Goal: Task Accomplishment & Management: Use online tool/utility

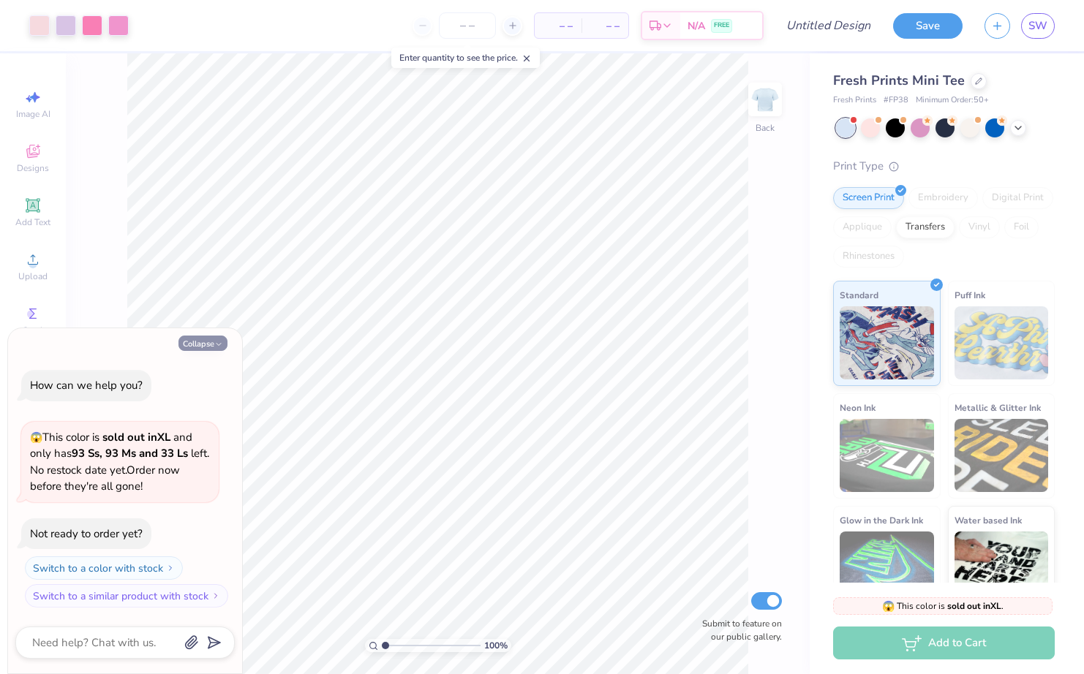
click at [200, 349] on button "Collapse" at bounding box center [202, 343] width 49 height 15
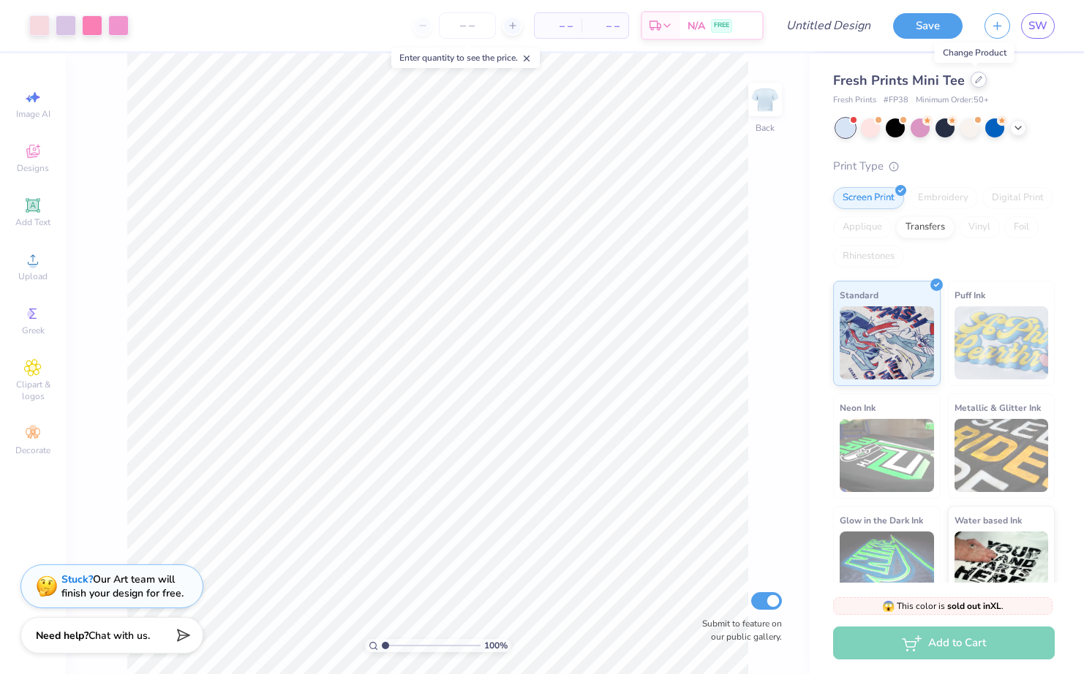
click at [970, 82] on div at bounding box center [978, 80] width 16 height 16
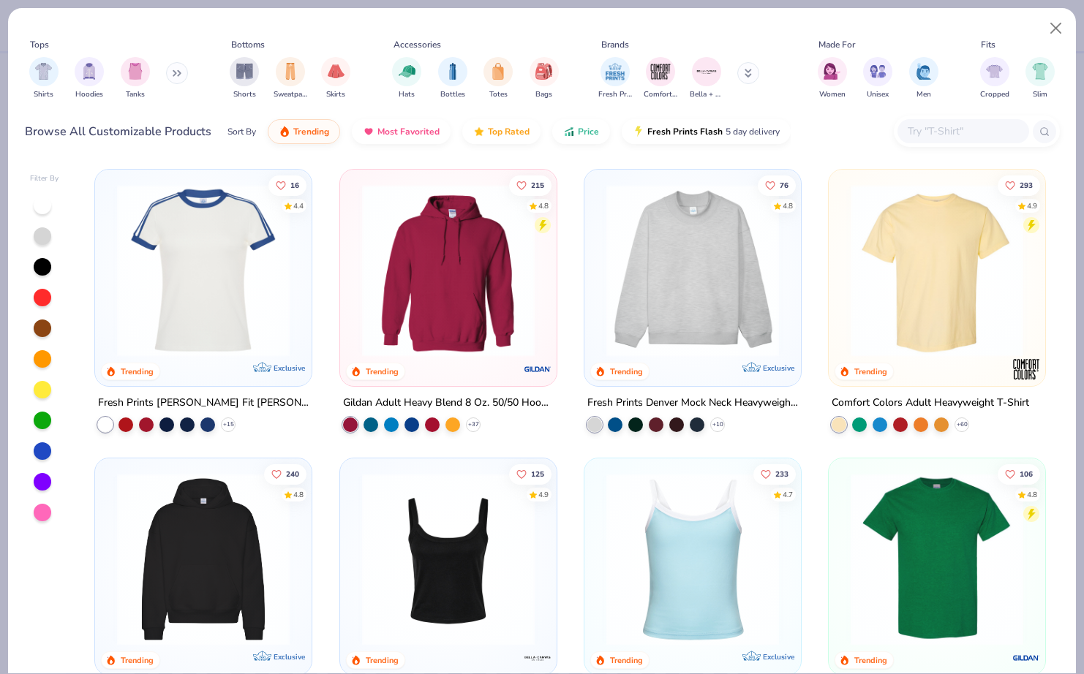
scroll to position [154, 0]
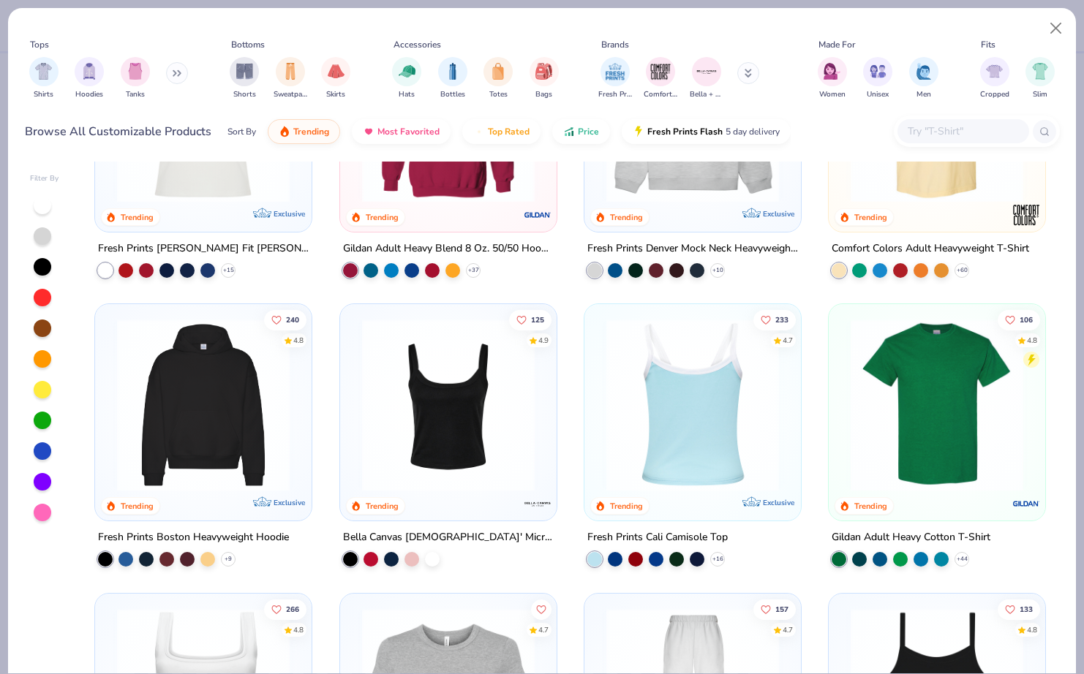
click at [599, 410] on img at bounding box center [505, 405] width 187 height 173
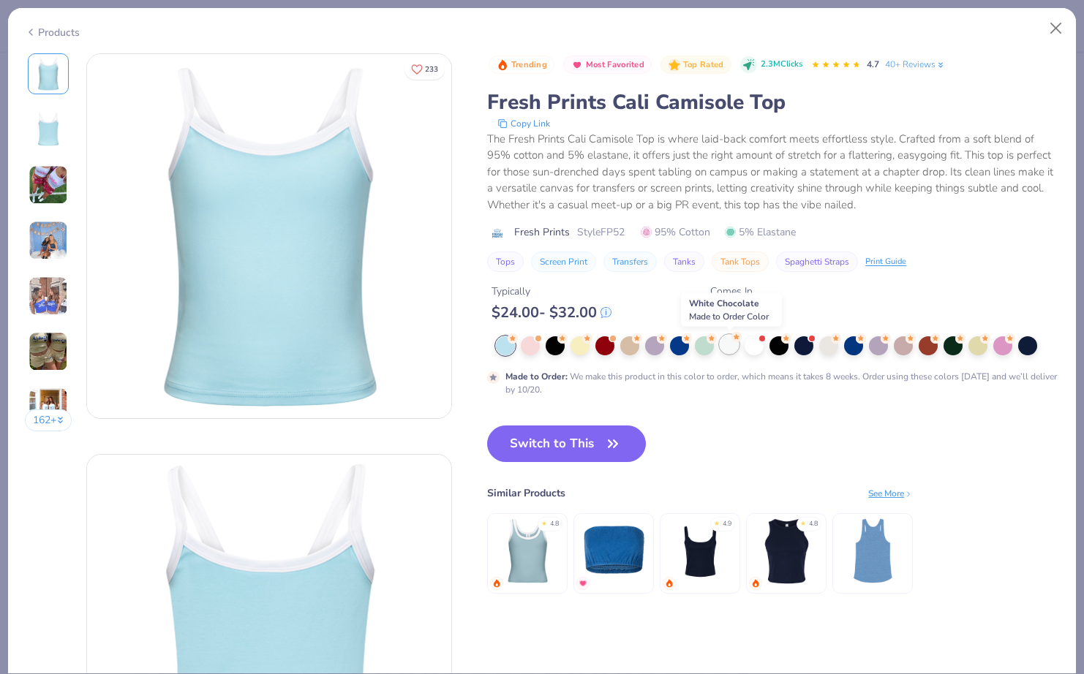
click at [518, 339] on circle at bounding box center [512, 338] width 10 height 10
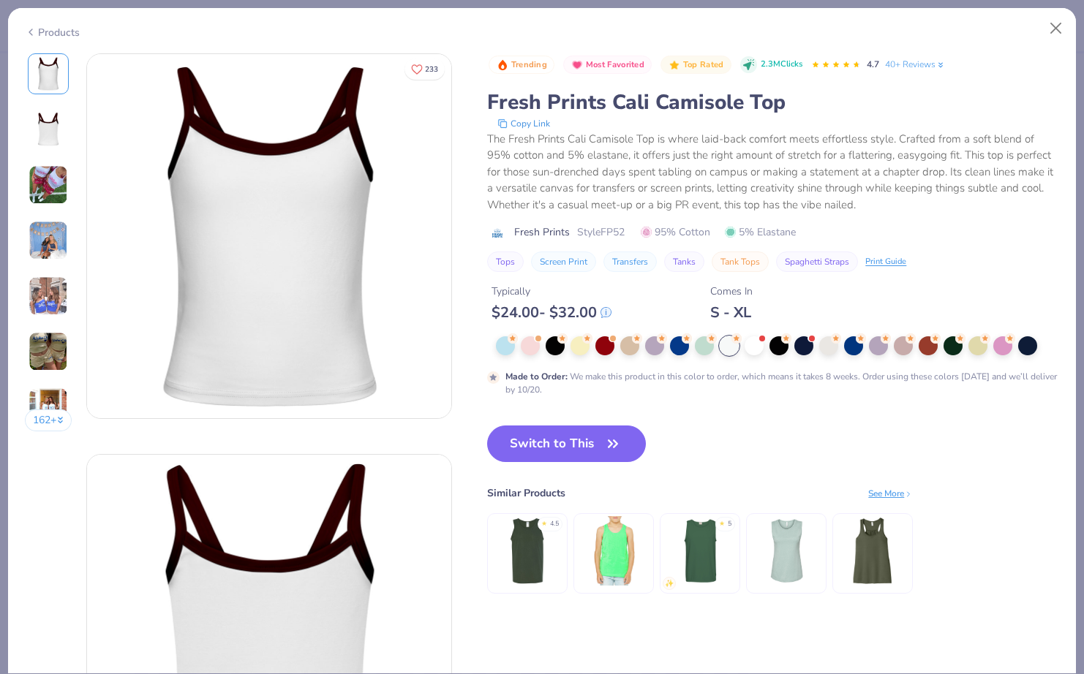
click at [768, 350] on div at bounding box center [777, 345] width 563 height 19
click at [759, 344] on div at bounding box center [753, 344] width 19 height 19
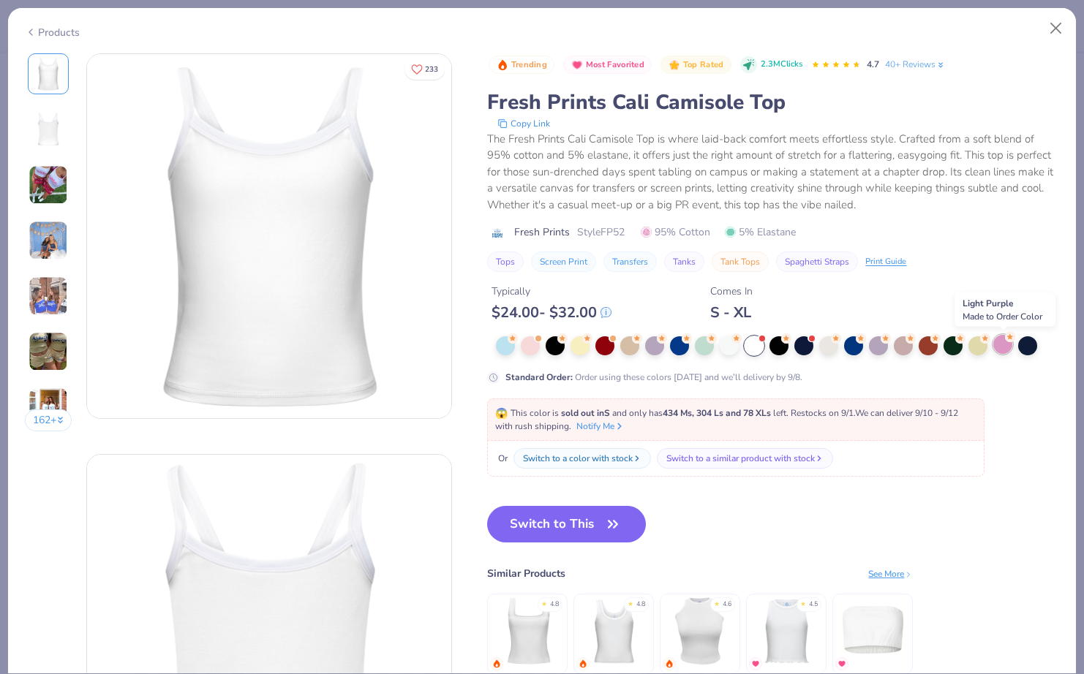
click at [1008, 348] on div at bounding box center [1002, 344] width 19 height 19
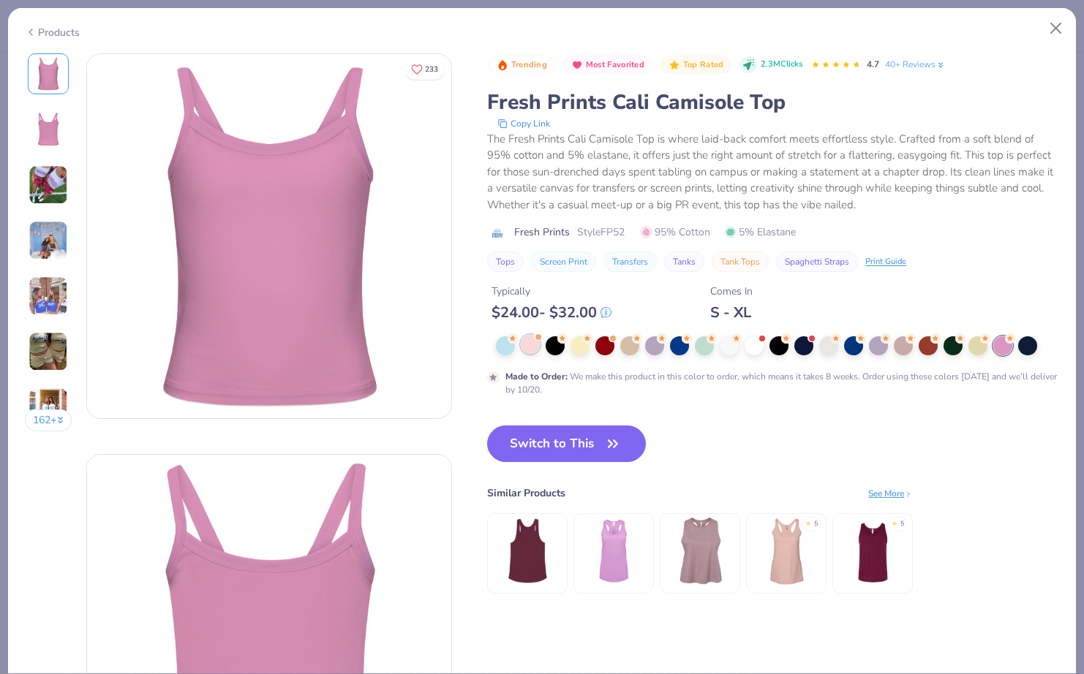
click at [533, 341] on div at bounding box center [530, 344] width 19 height 19
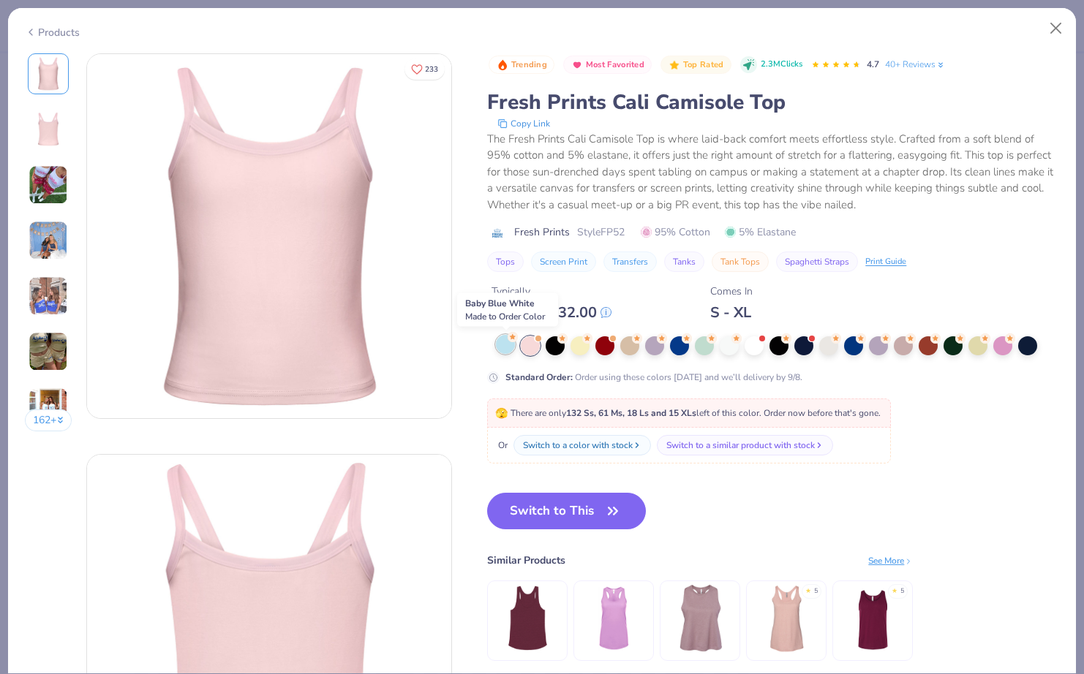
click at [499, 351] on div at bounding box center [505, 344] width 19 height 19
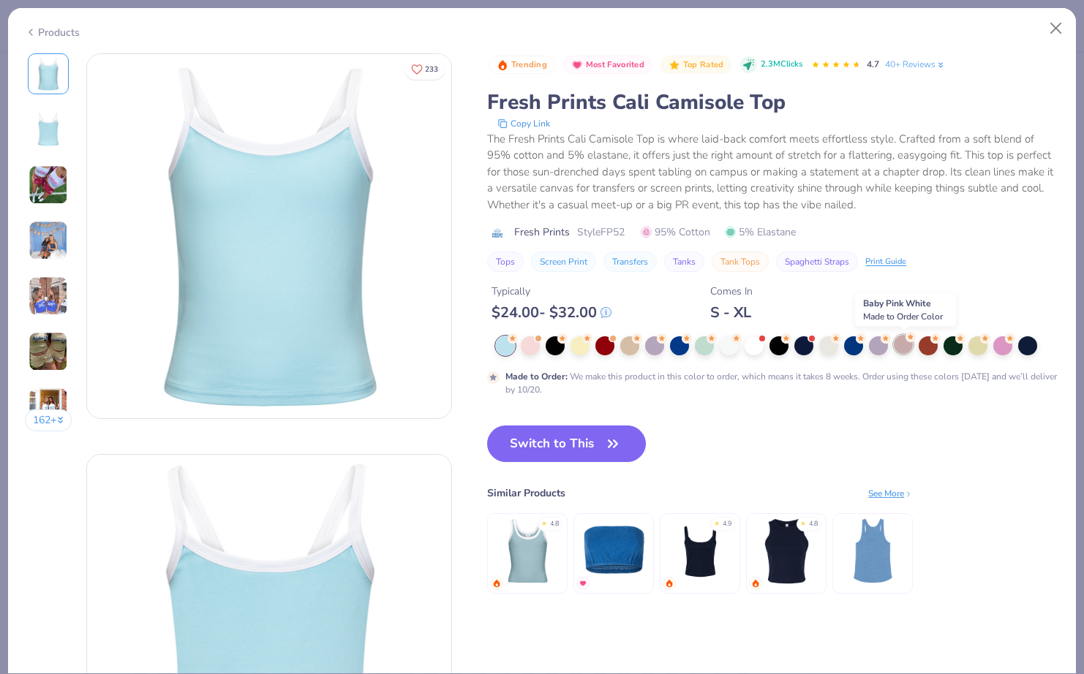
click at [898, 345] on div at bounding box center [903, 344] width 19 height 19
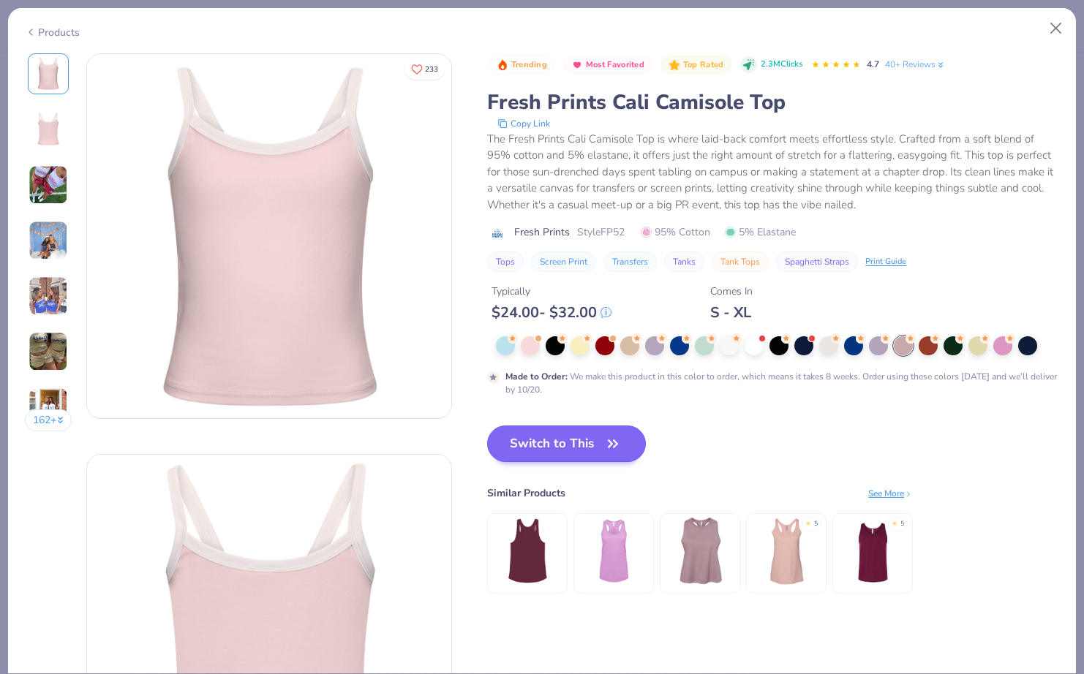
click at [527, 438] on button "Switch to This" at bounding box center [566, 444] width 159 height 37
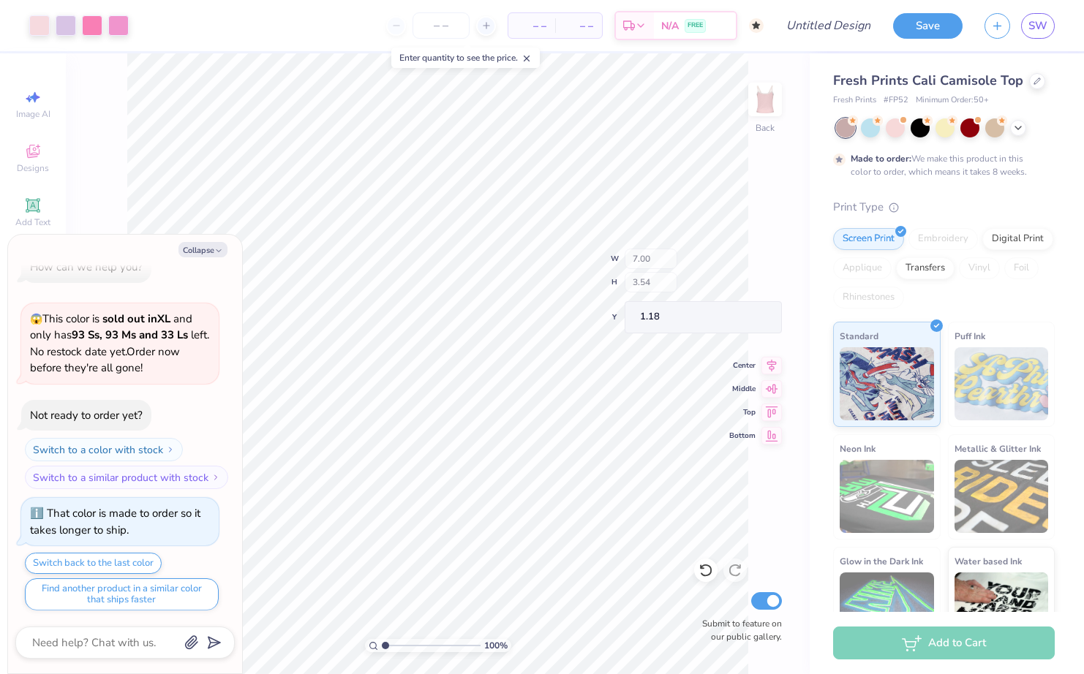
type textarea "x"
type input "5.35"
type input "0.66"
type input "4.06"
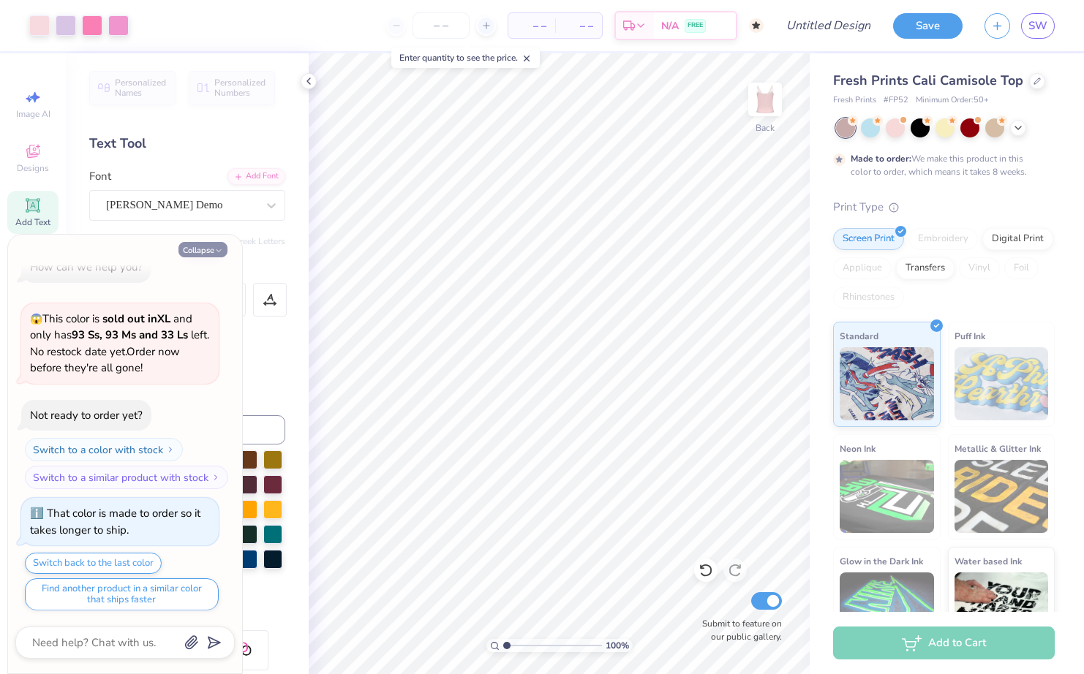
click at [211, 249] on button "Collapse" at bounding box center [202, 249] width 49 height 15
type textarea "x"
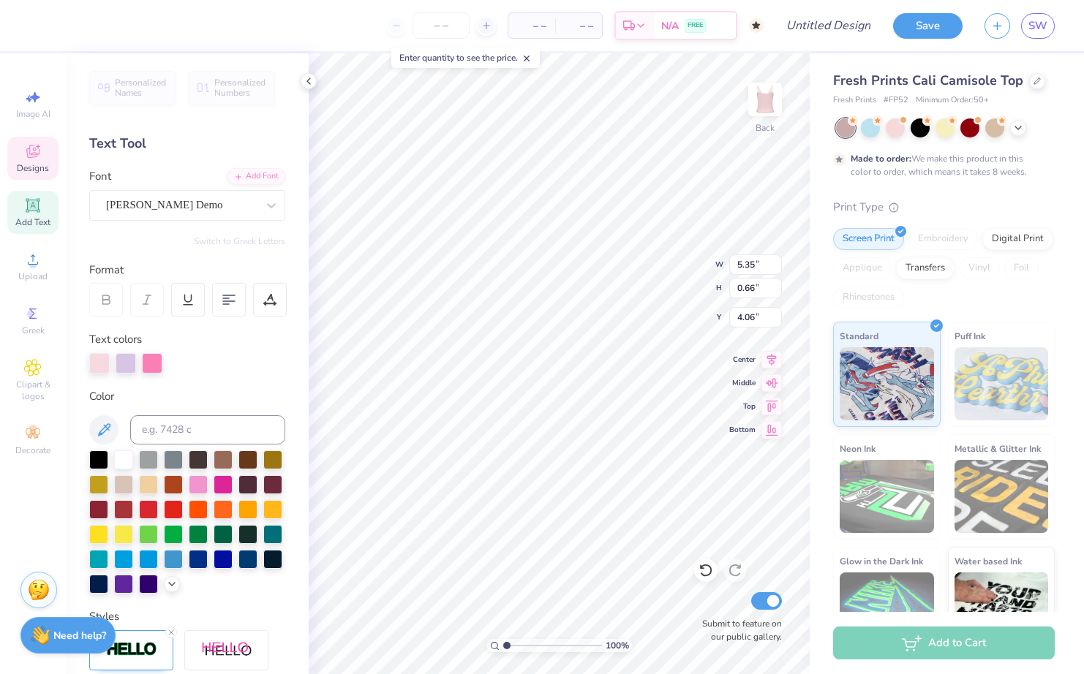
scroll to position [0, 6]
type textarea "Panhellenic Exec Board"
click at [64, 29] on div at bounding box center [66, 24] width 20 height 20
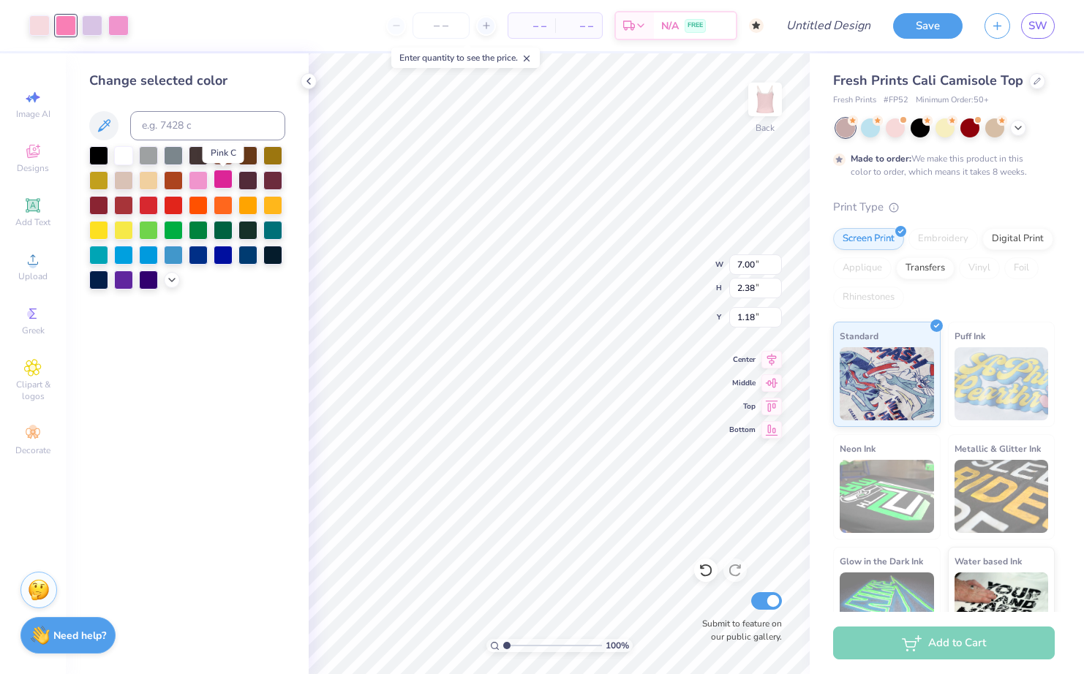
click at [221, 184] on div at bounding box center [223, 179] width 19 height 19
click at [85, 28] on div at bounding box center [92, 24] width 20 height 20
click at [120, 162] on div at bounding box center [123, 154] width 19 height 19
click at [170, 282] on icon at bounding box center [172, 279] width 12 height 12
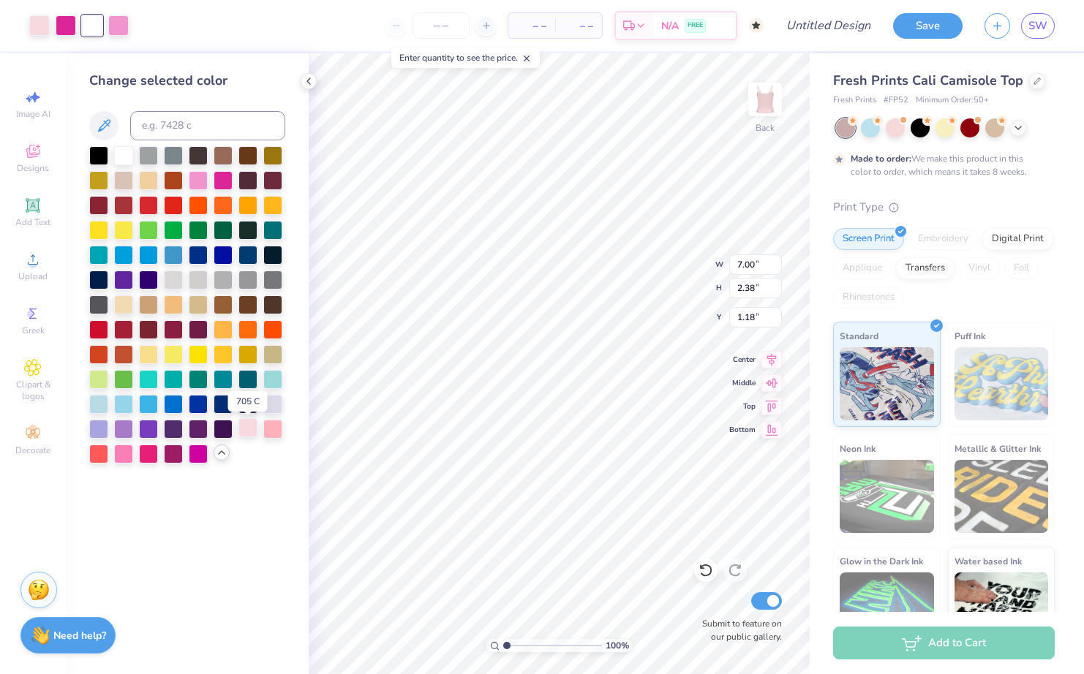
click at [250, 429] on div at bounding box center [247, 427] width 19 height 19
click at [268, 435] on div at bounding box center [272, 427] width 19 height 19
click at [132, 456] on div at bounding box center [123, 452] width 19 height 19
click at [246, 428] on div at bounding box center [247, 427] width 19 height 19
click at [272, 405] on div at bounding box center [272, 402] width 19 height 19
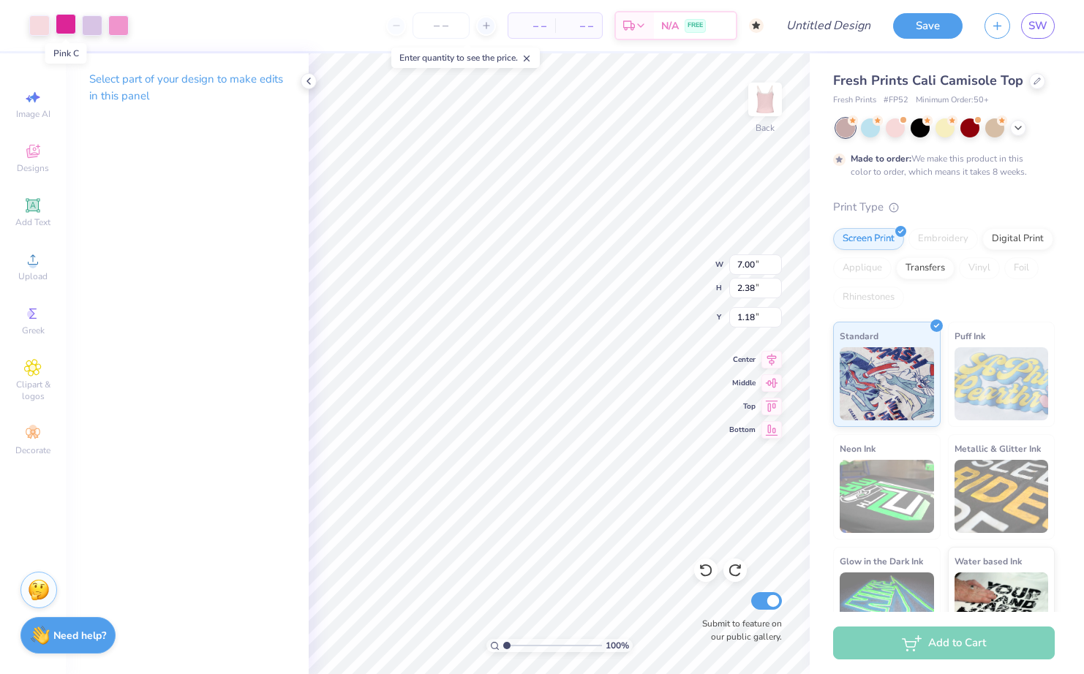
click at [68, 24] on div at bounding box center [66, 24] width 20 height 20
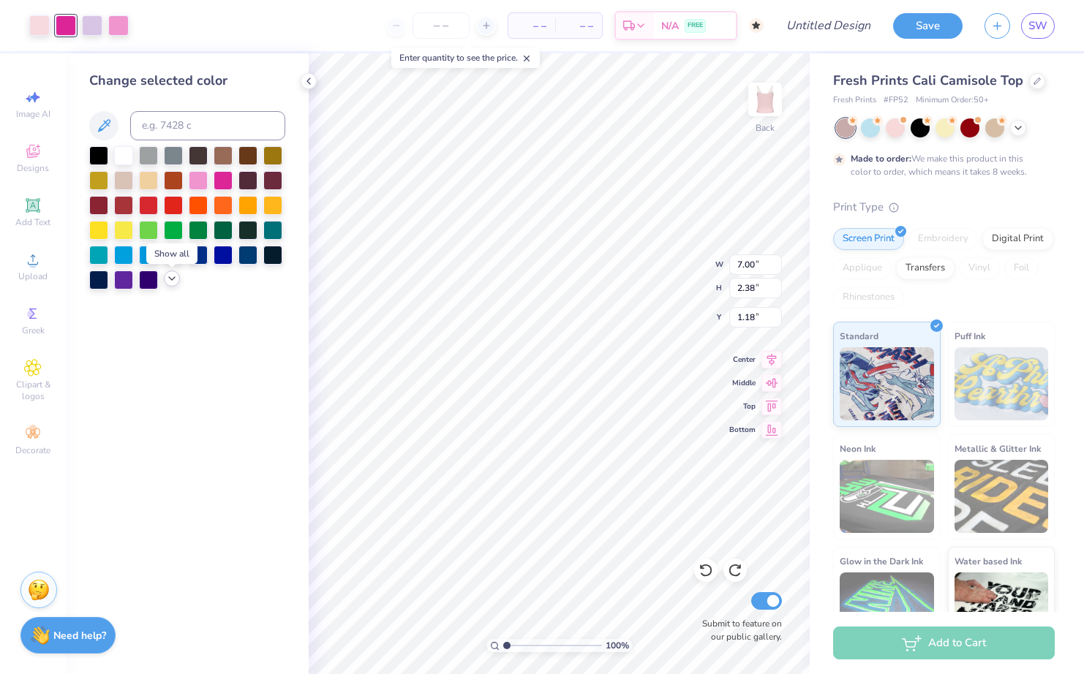
click at [169, 278] on icon at bounding box center [172, 279] width 12 height 12
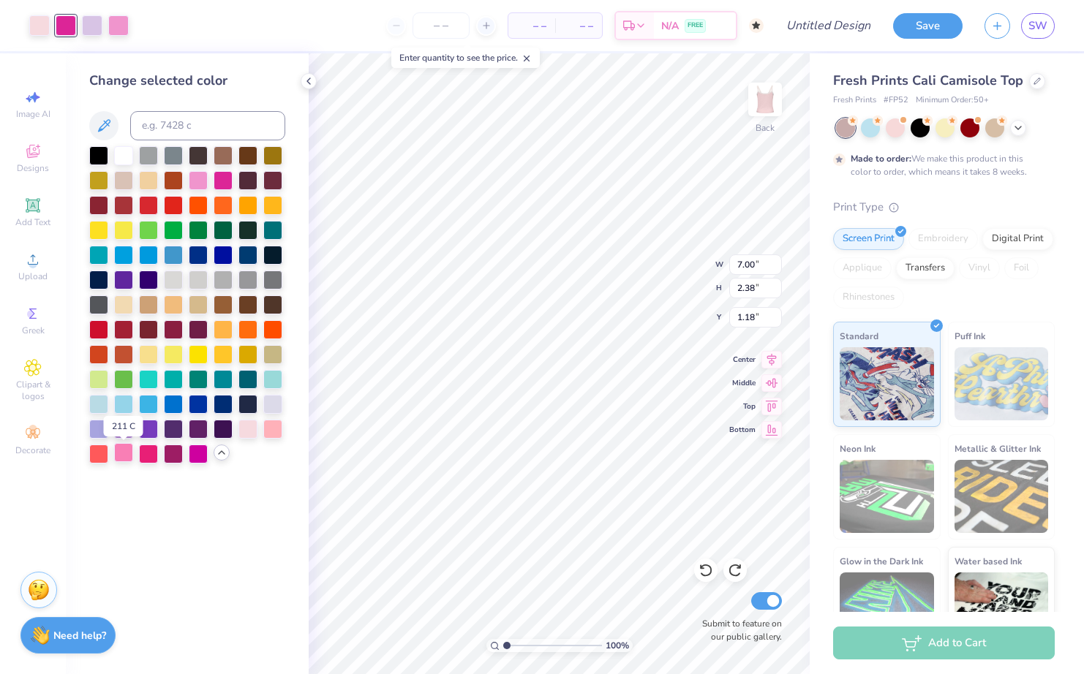
click at [127, 453] on div at bounding box center [123, 452] width 19 height 19
click at [121, 22] on div at bounding box center [118, 24] width 20 height 20
click at [219, 186] on div at bounding box center [223, 179] width 19 height 19
click at [200, 187] on div at bounding box center [198, 179] width 19 height 19
click at [307, 79] on icon at bounding box center [309, 81] width 12 height 12
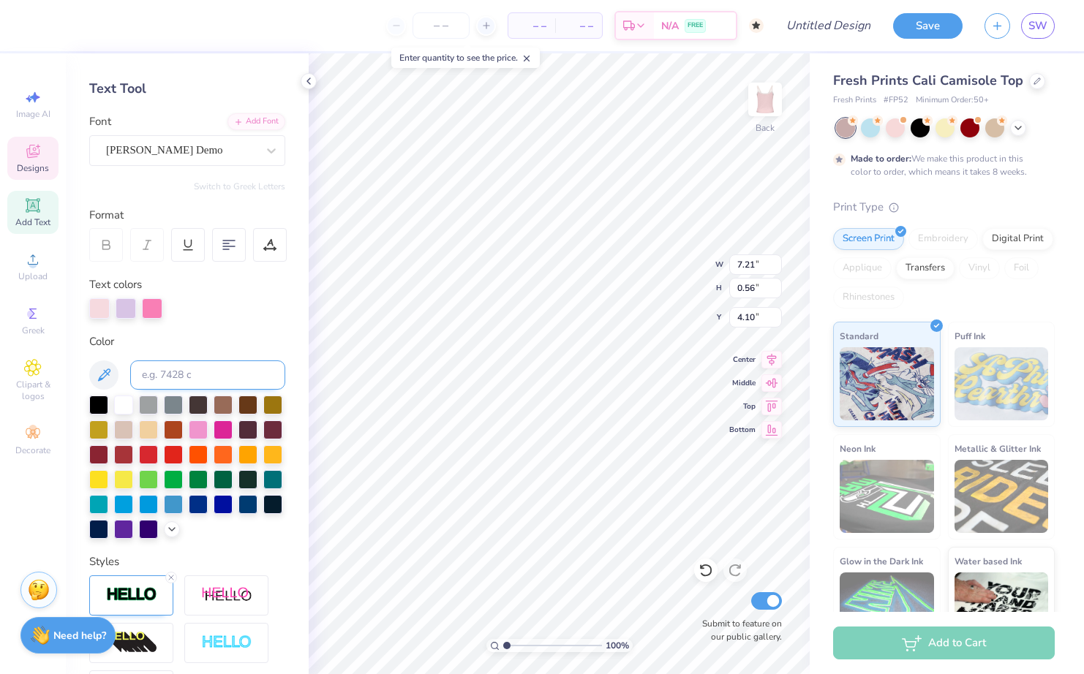
scroll to position [68, 0]
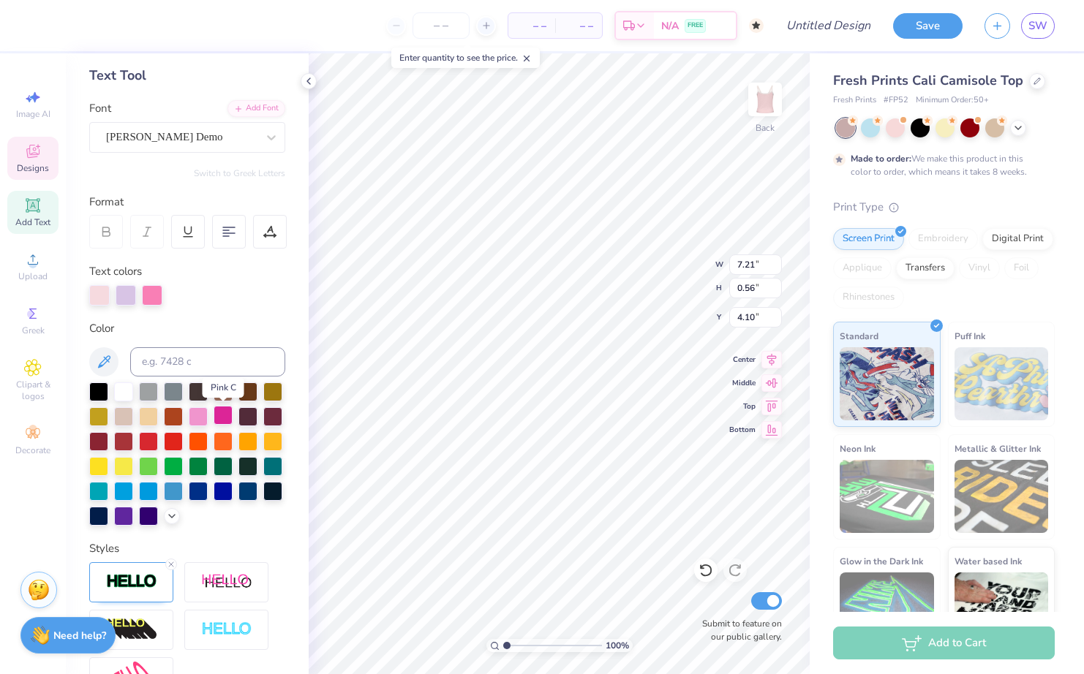
click at [224, 418] on div at bounding box center [223, 415] width 19 height 19
type input "3.74"
click at [69, 24] on div at bounding box center [66, 24] width 20 height 20
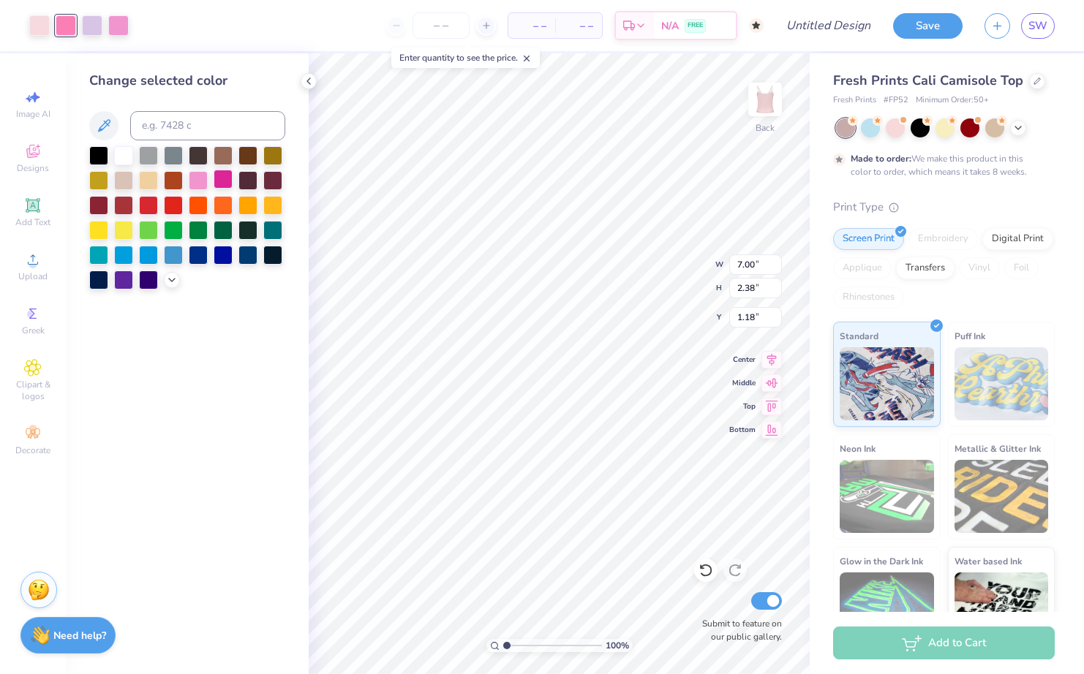
click at [219, 184] on div at bounding box center [223, 179] width 19 height 19
click at [192, 188] on div at bounding box center [198, 179] width 19 height 19
click at [71, 26] on div at bounding box center [66, 24] width 20 height 20
click at [169, 287] on div at bounding box center [172, 279] width 16 height 16
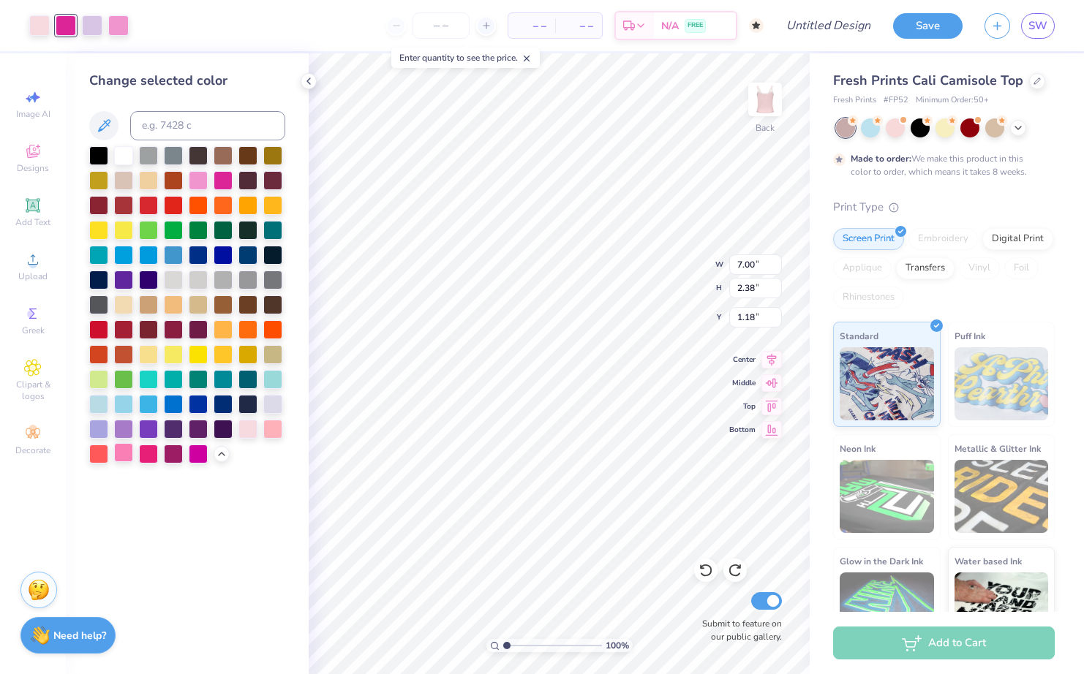
click at [132, 455] on div at bounding box center [123, 452] width 19 height 19
click at [247, 436] on div at bounding box center [247, 427] width 19 height 19
click at [267, 434] on div at bounding box center [272, 427] width 19 height 19
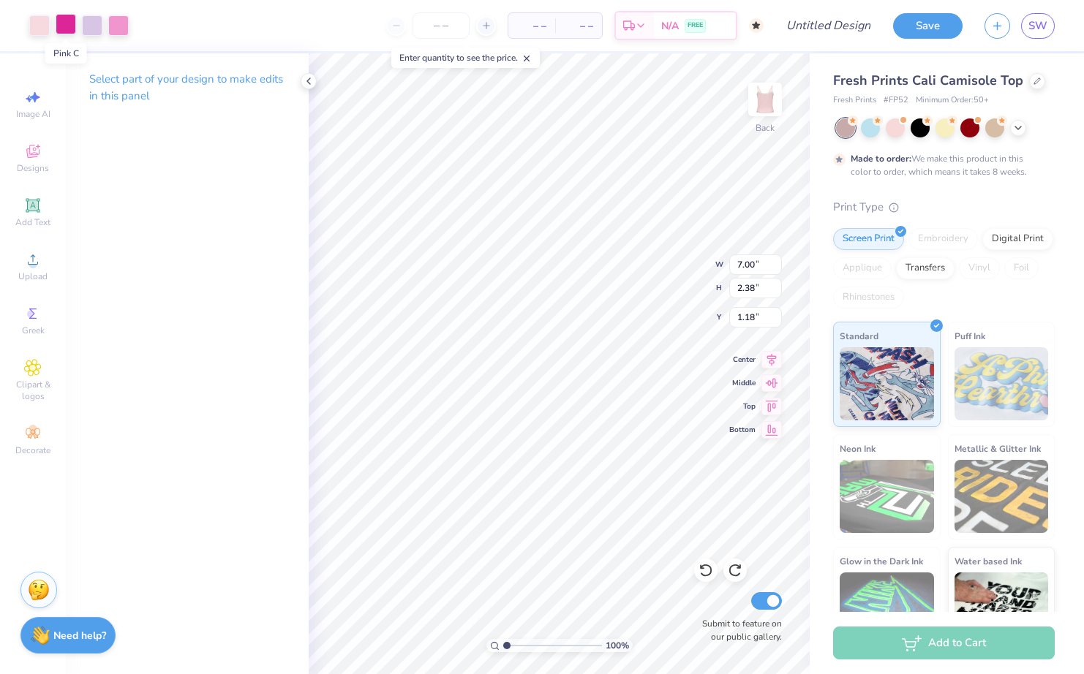
click at [71, 26] on div at bounding box center [66, 24] width 20 height 20
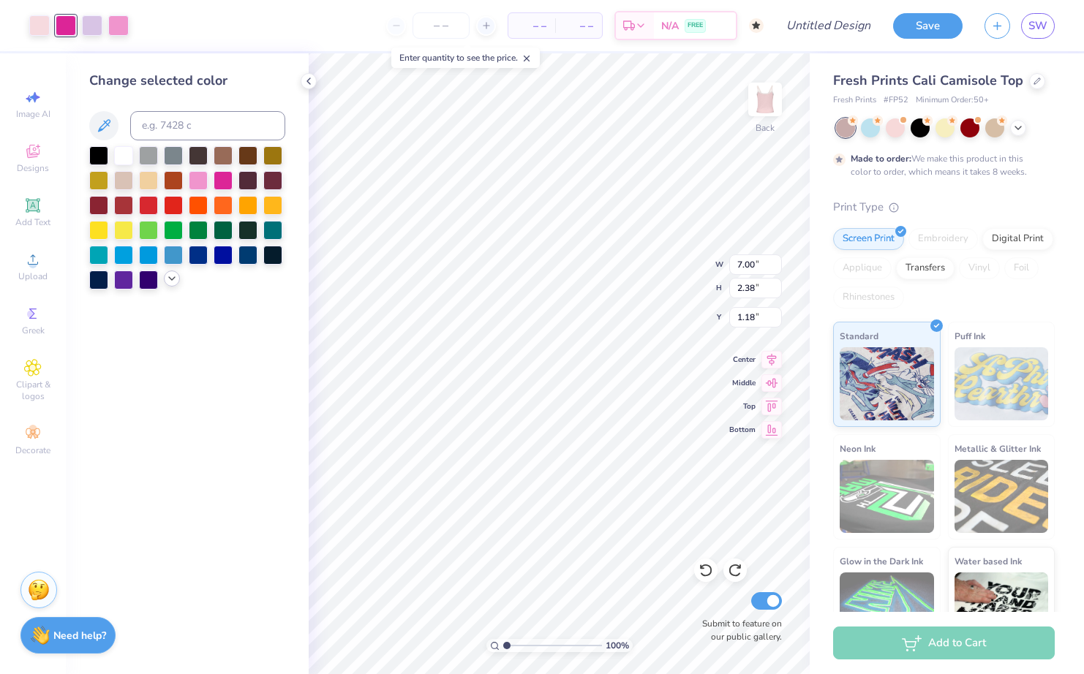
click at [172, 287] on div at bounding box center [172, 279] width 16 height 16
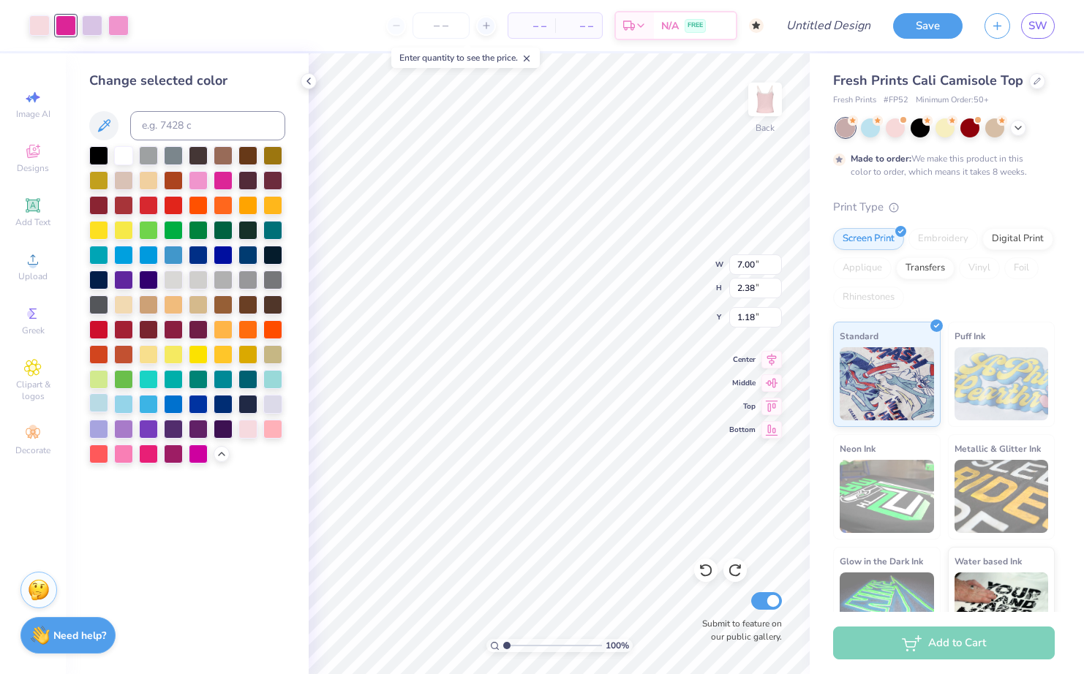
click at [105, 406] on div at bounding box center [98, 402] width 19 height 19
click at [147, 406] on div at bounding box center [148, 402] width 19 height 19
click at [267, 408] on div at bounding box center [272, 402] width 19 height 19
click at [148, 452] on div at bounding box center [148, 452] width 19 height 19
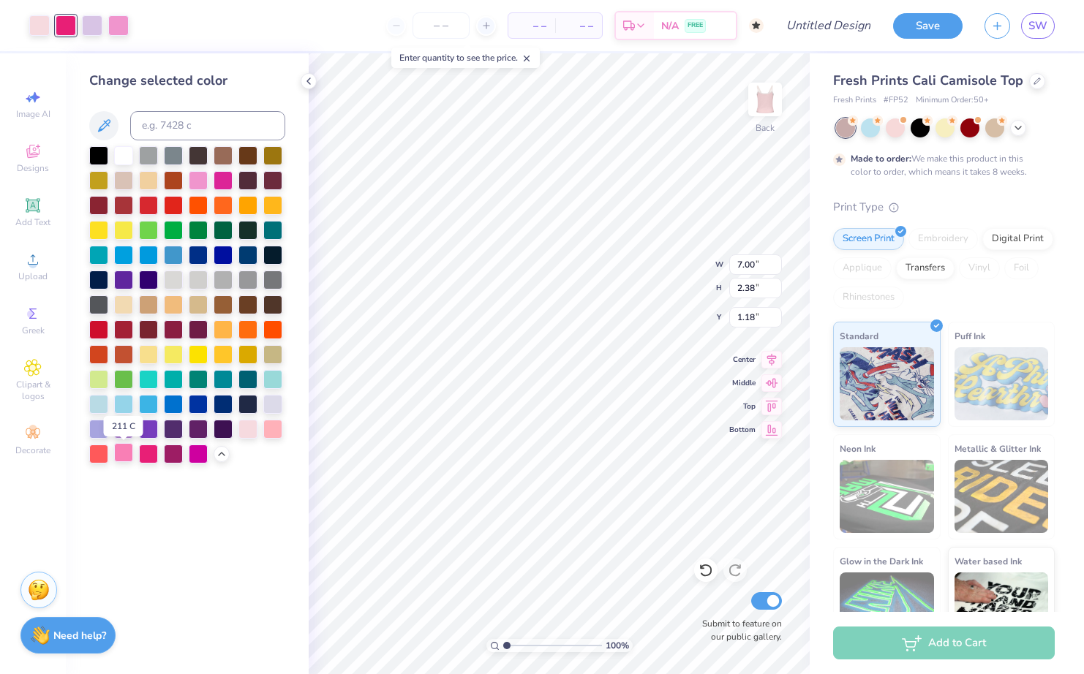
click at [123, 459] on div at bounding box center [123, 452] width 19 height 19
click at [307, 78] on icon at bounding box center [309, 81] width 12 height 12
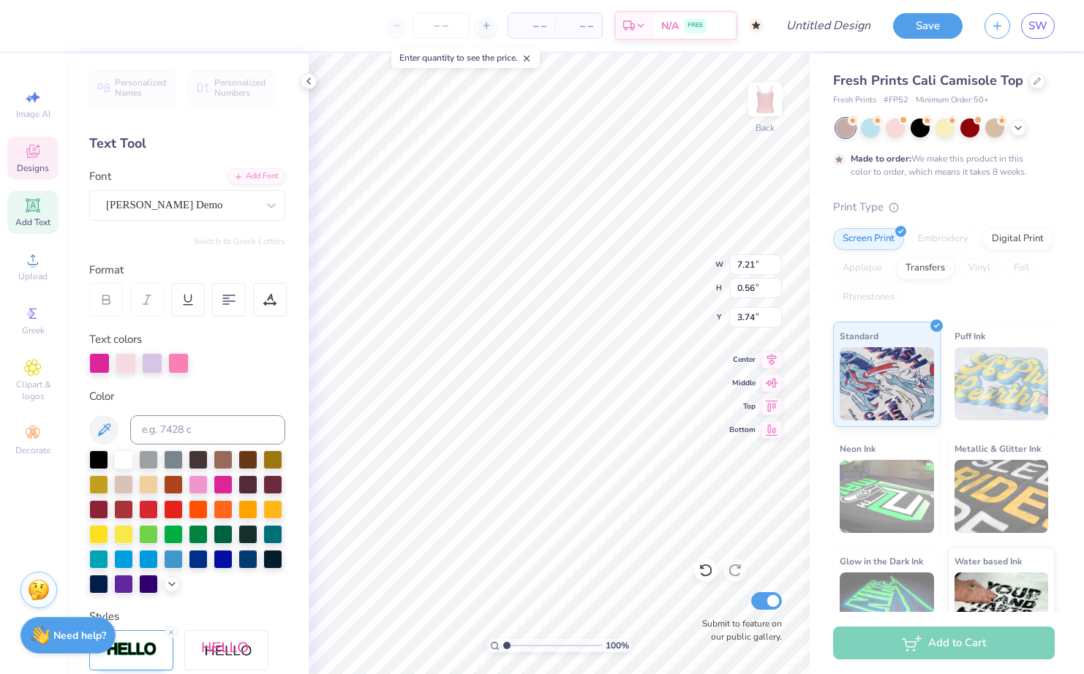
scroll to position [61, 0]
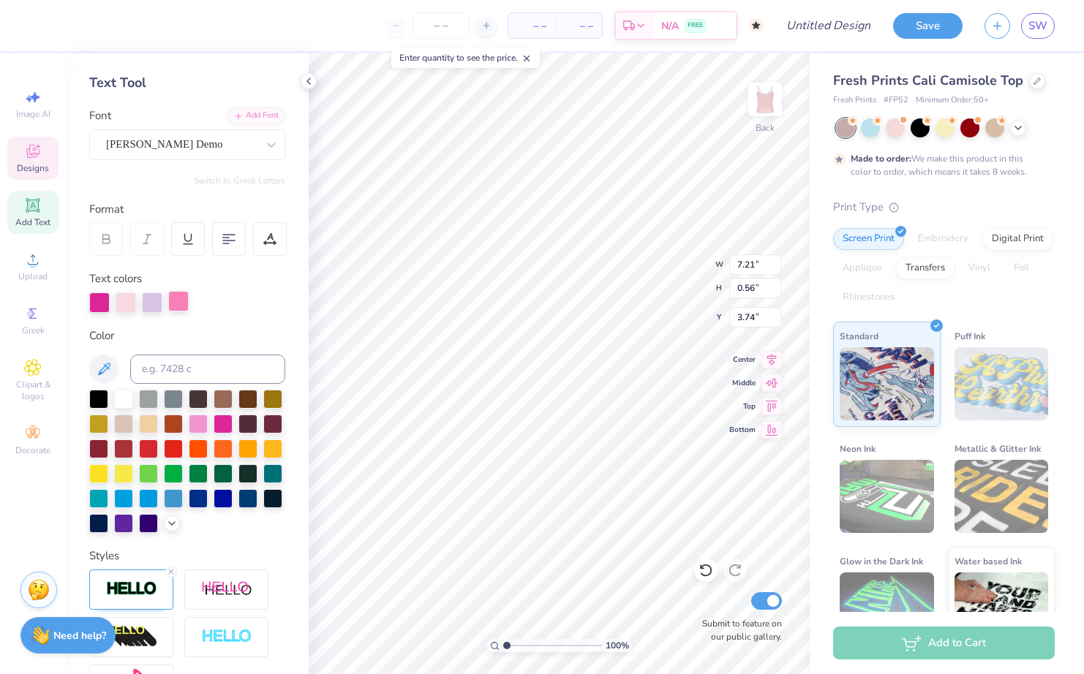
click at [177, 301] on div at bounding box center [178, 301] width 20 height 20
click at [176, 301] on div at bounding box center [178, 303] width 20 height 20
click at [180, 301] on div at bounding box center [178, 301] width 20 height 20
click at [176, 296] on div at bounding box center [178, 301] width 20 height 20
click at [173, 521] on icon at bounding box center [172, 522] width 12 height 12
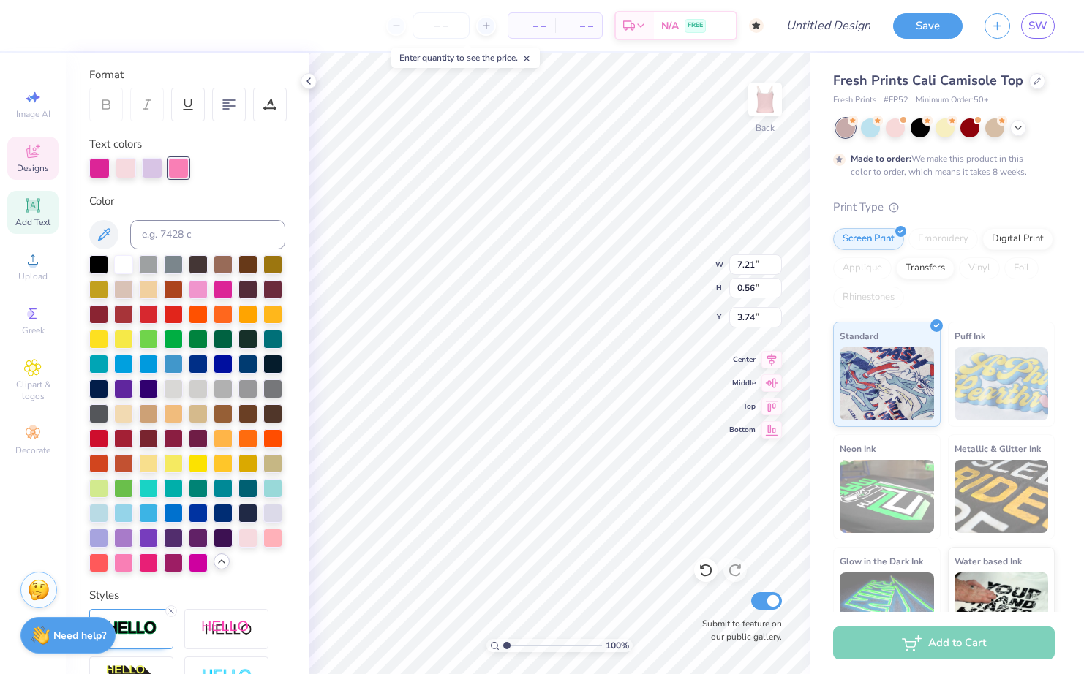
scroll to position [219, 0]
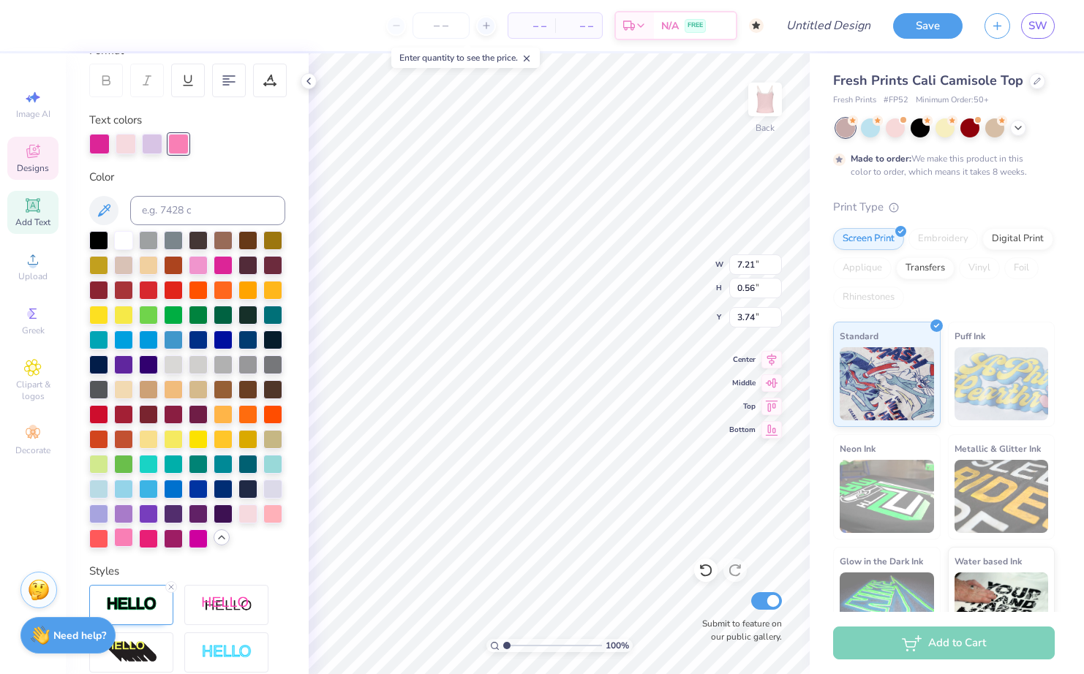
click at [127, 544] on div at bounding box center [123, 537] width 19 height 19
click at [248, 516] on div at bounding box center [247, 512] width 19 height 19
click at [125, 540] on div at bounding box center [123, 537] width 19 height 19
click at [172, 585] on icon at bounding box center [171, 587] width 9 height 9
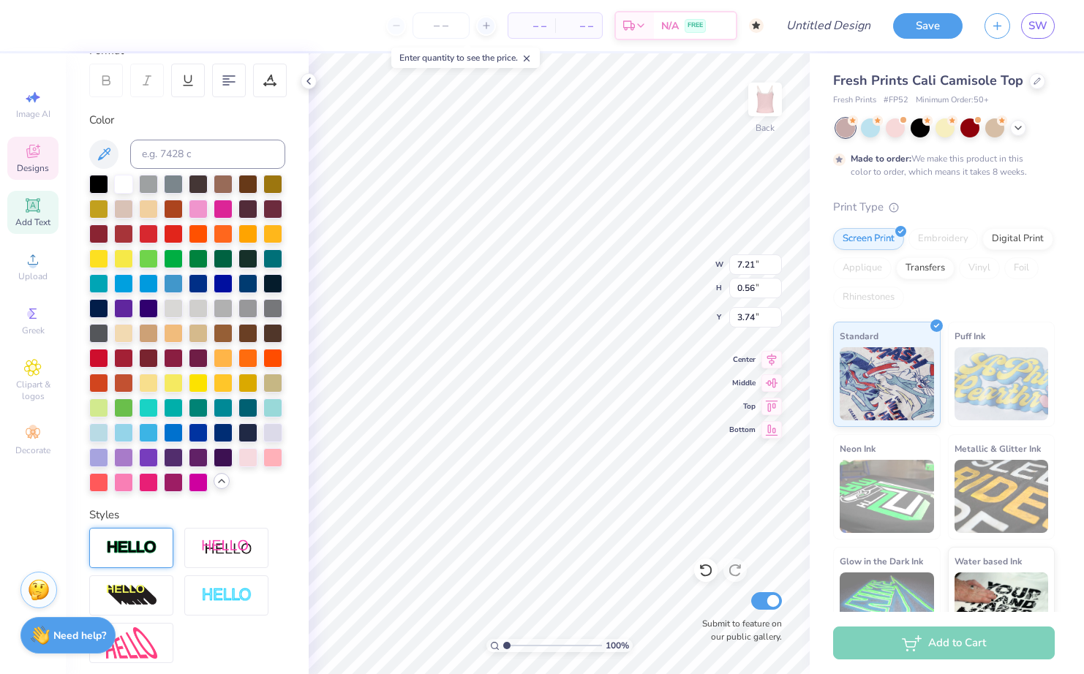
type input "7.20"
type input "3.75"
click at [124, 480] on div at bounding box center [123, 481] width 19 height 19
click at [123, 480] on div at bounding box center [123, 481] width 19 height 19
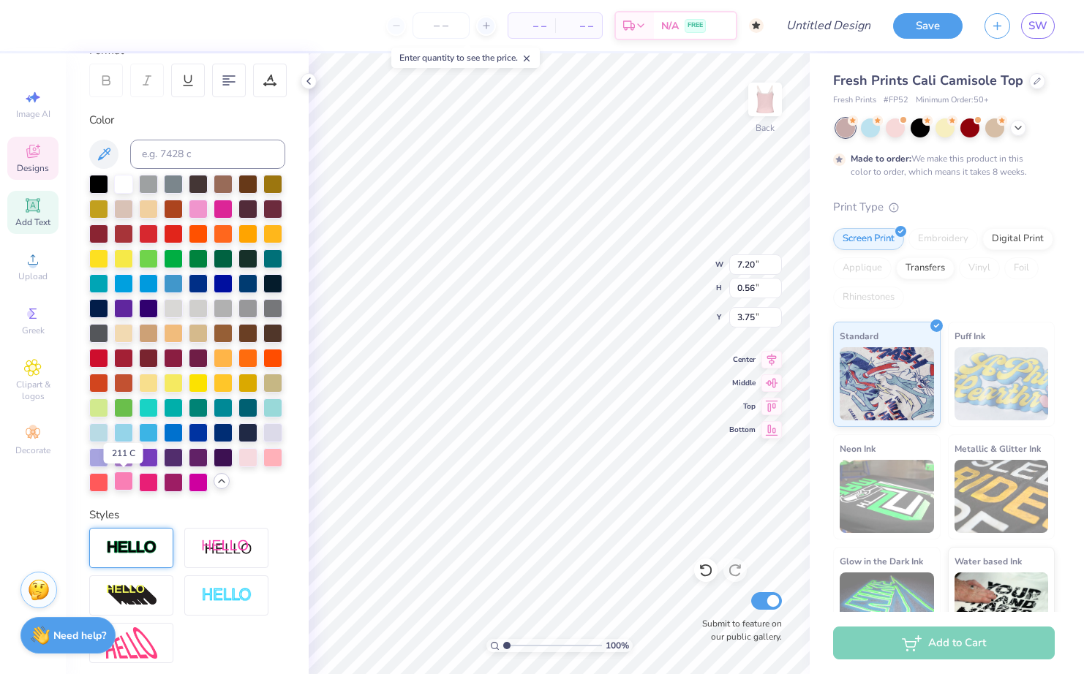
click at [123, 480] on div at bounding box center [123, 481] width 19 height 19
type input "3.82"
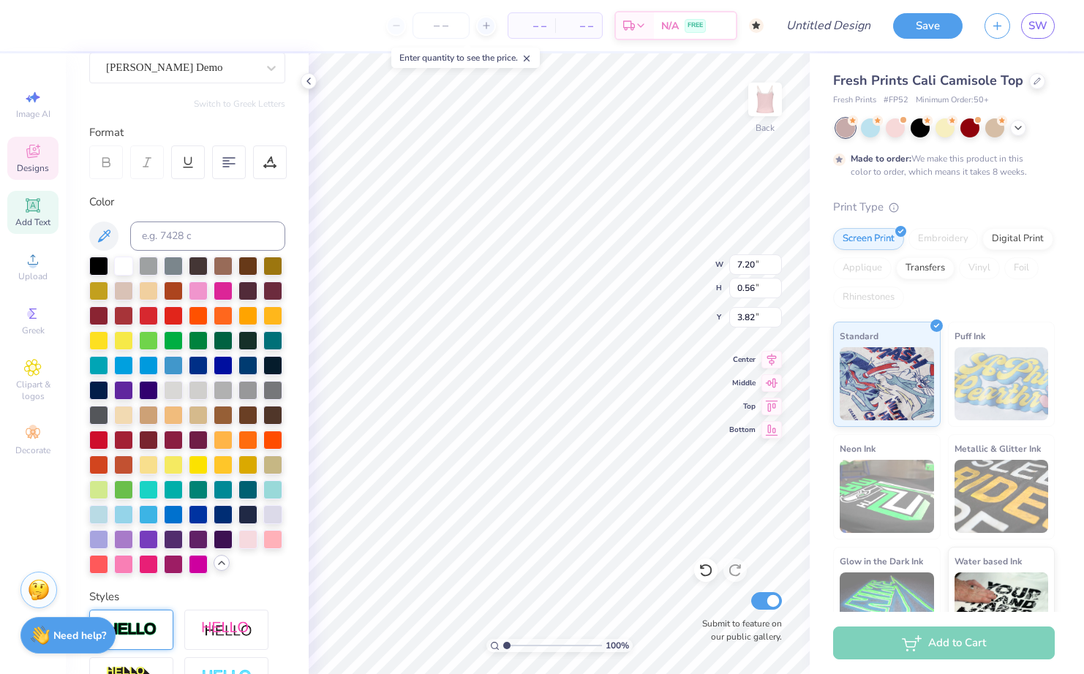
scroll to position [145, 0]
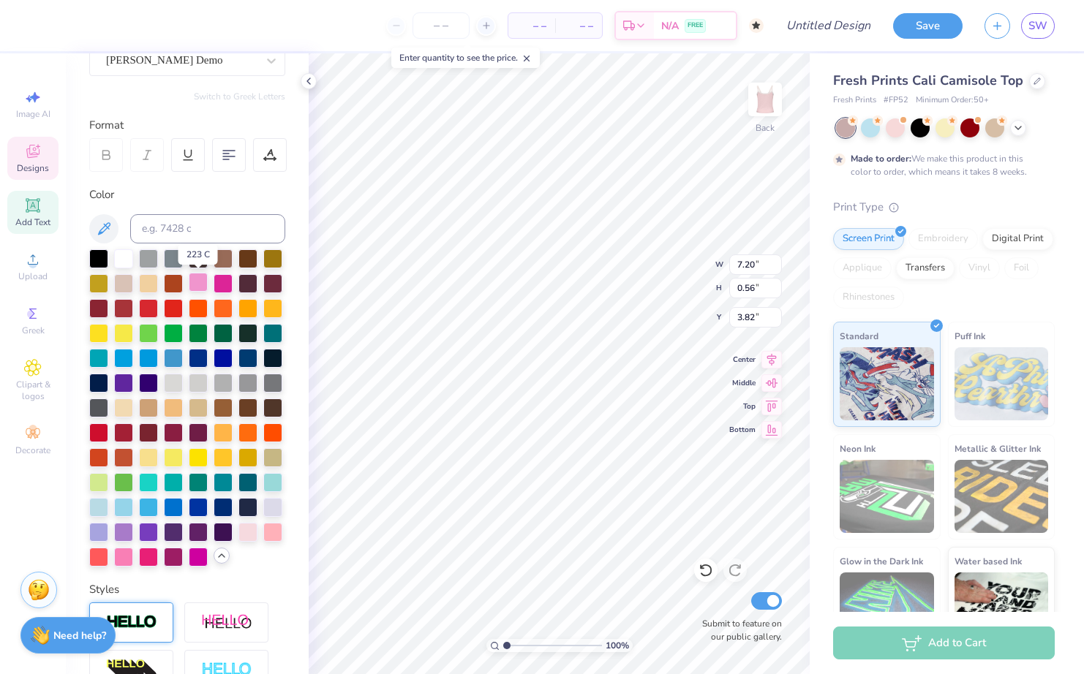
click at [199, 286] on div at bounding box center [198, 282] width 19 height 19
click at [221, 284] on div at bounding box center [223, 282] width 19 height 19
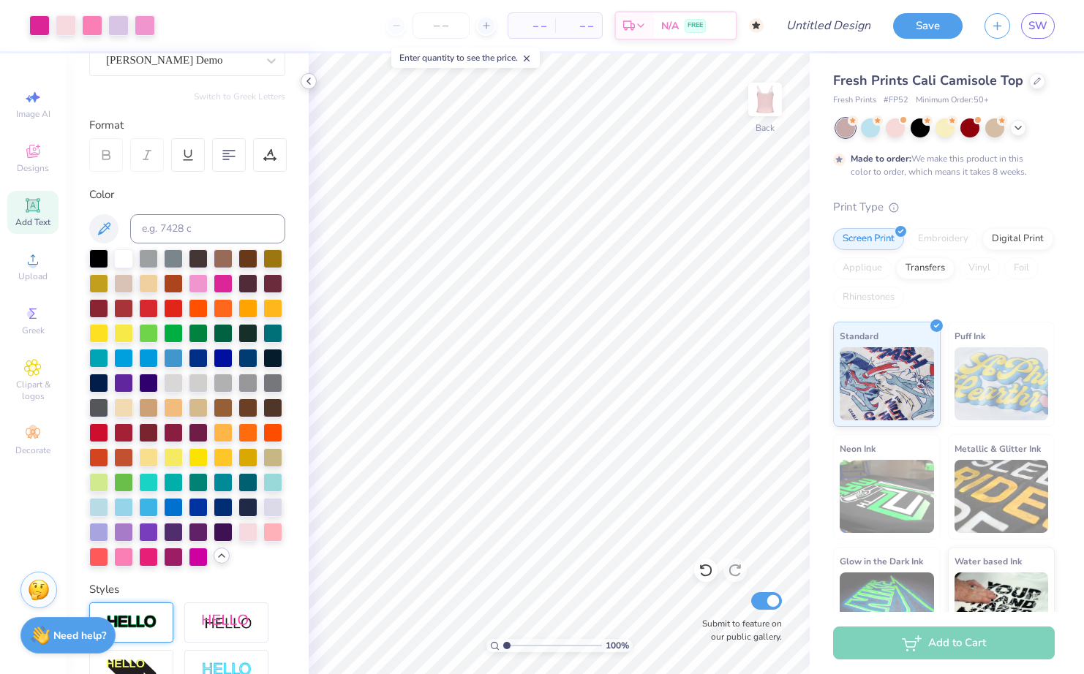
click at [309, 81] on icon at bounding box center [309, 81] width 12 height 12
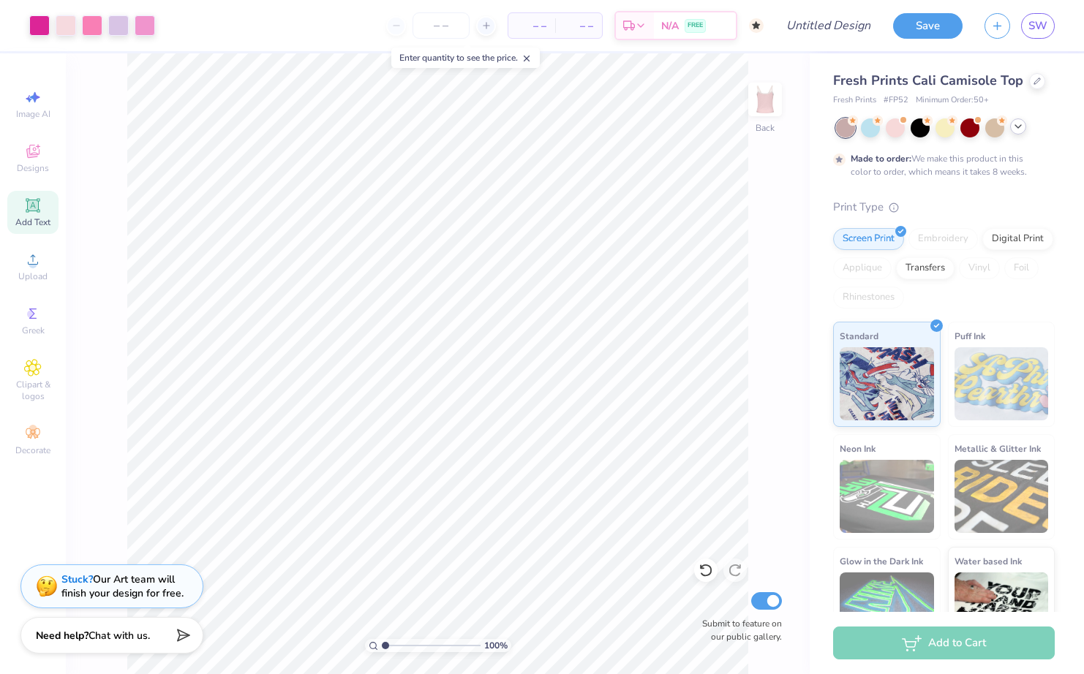
click at [1015, 131] on icon at bounding box center [1018, 127] width 12 height 12
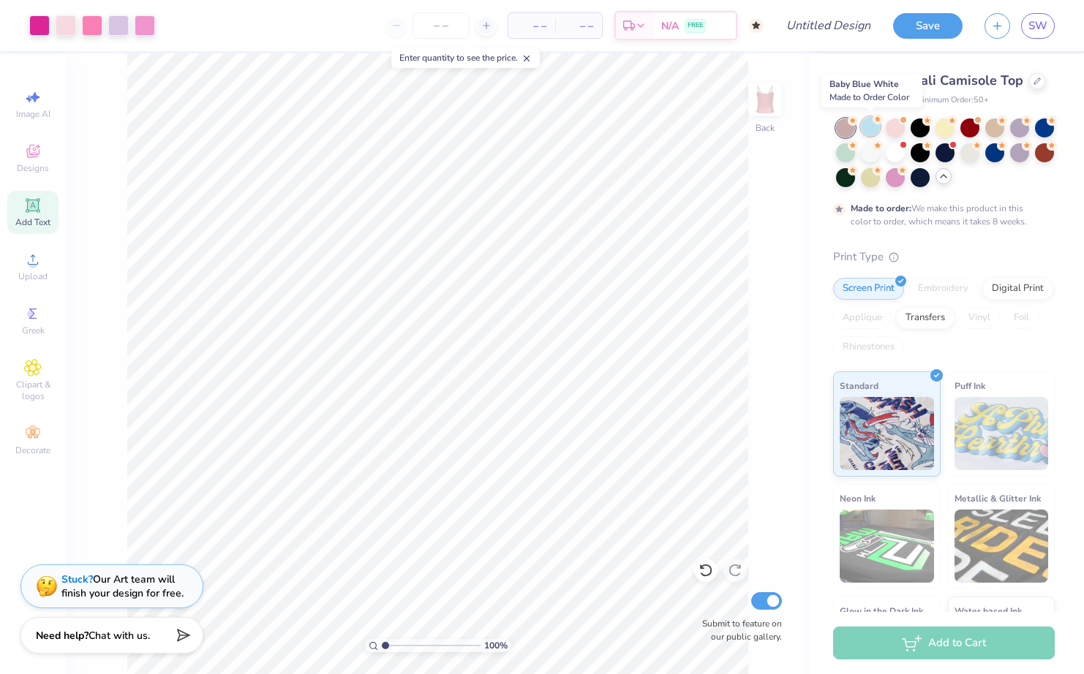
click at [872, 128] on div at bounding box center [870, 126] width 19 height 19
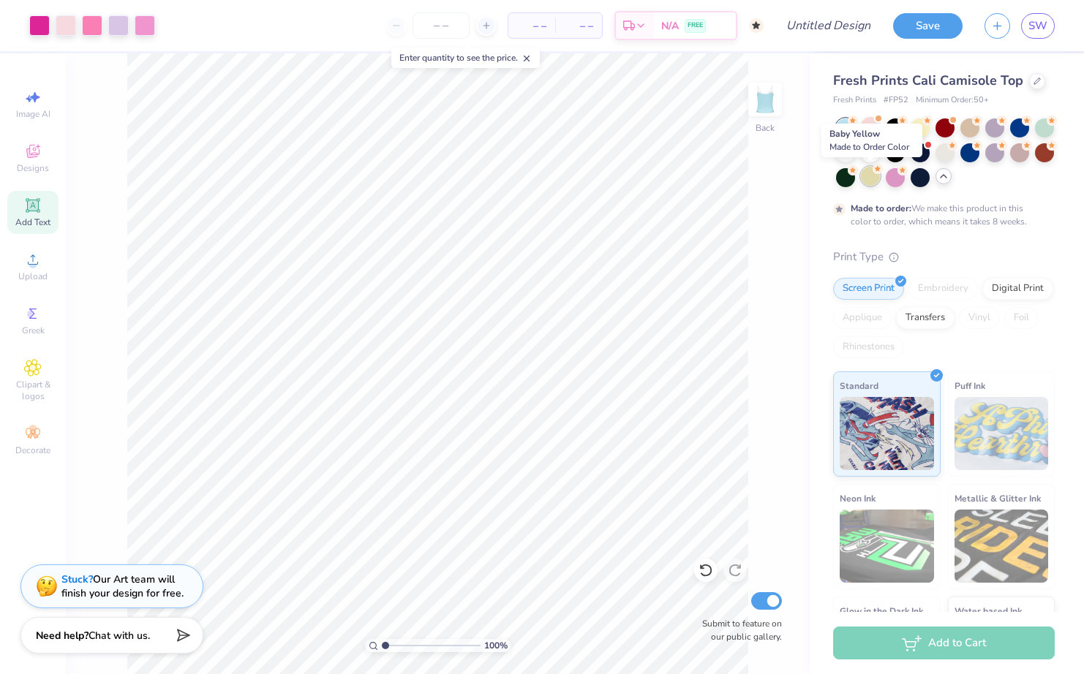
click at [868, 178] on div at bounding box center [870, 176] width 19 height 19
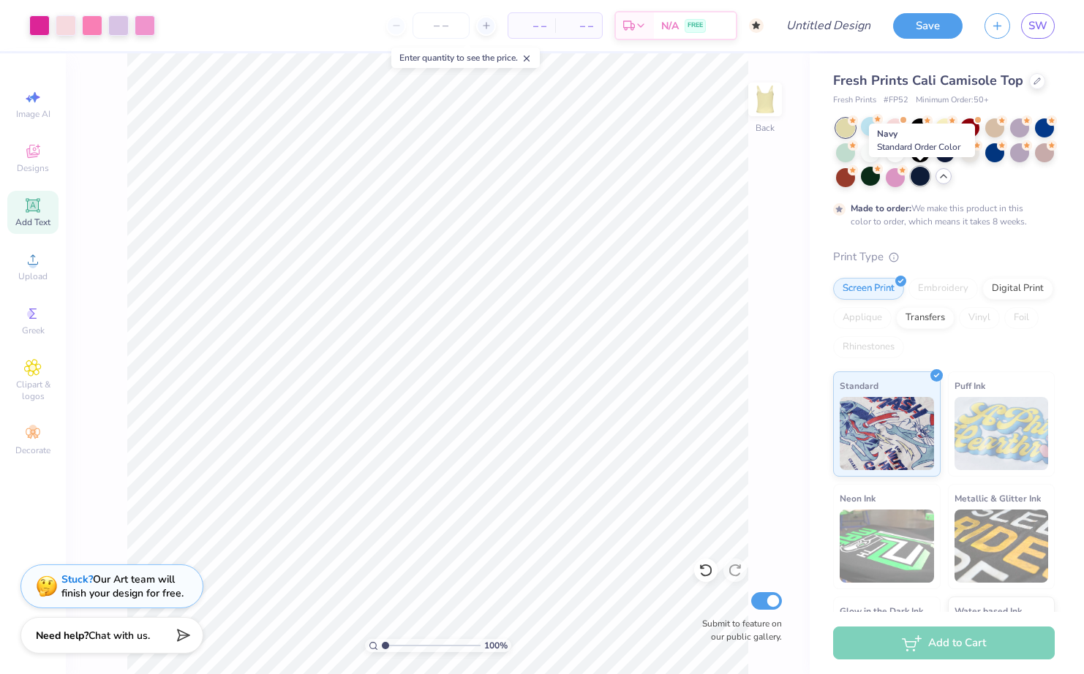
click at [923, 176] on div at bounding box center [919, 176] width 19 height 19
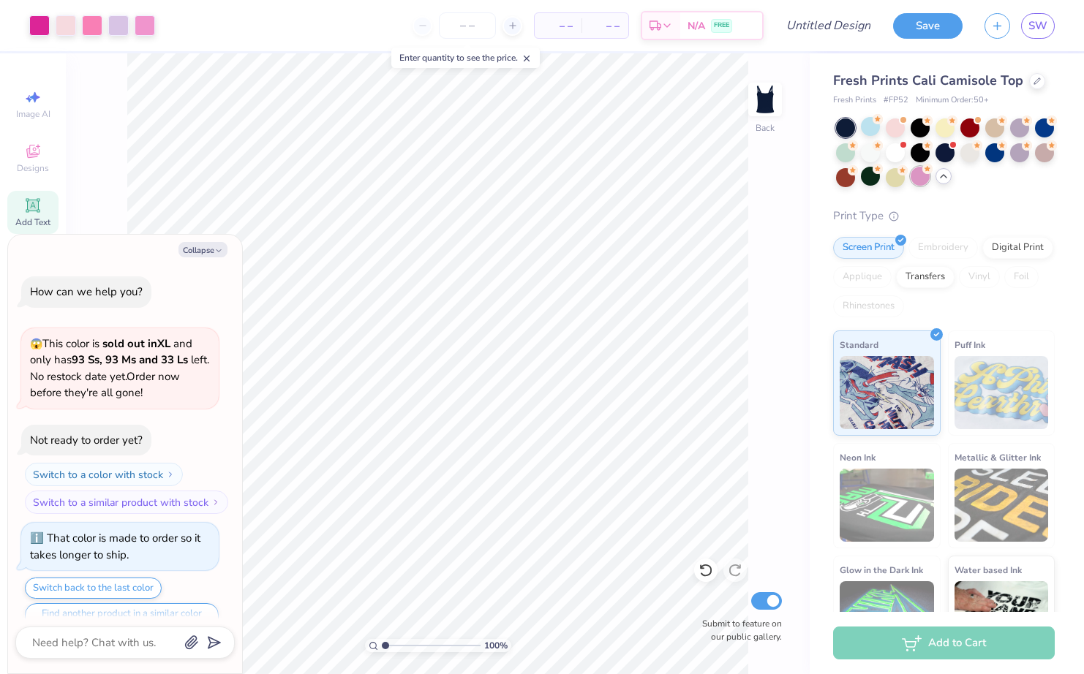
scroll to position [97, 0]
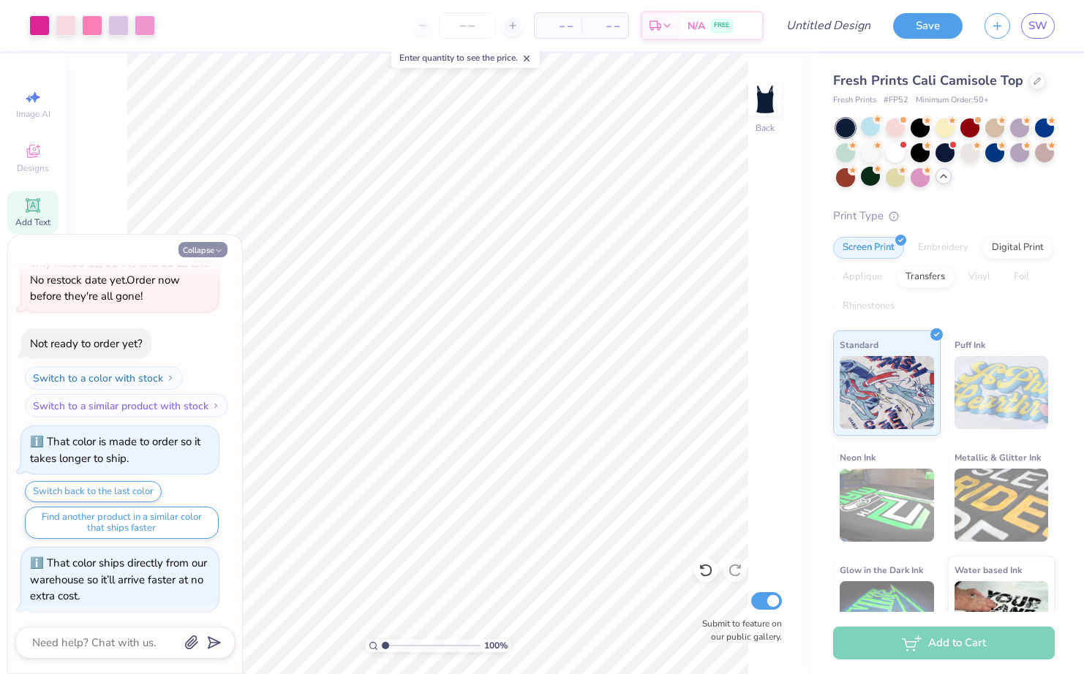
click at [210, 246] on button "Collapse" at bounding box center [202, 249] width 49 height 15
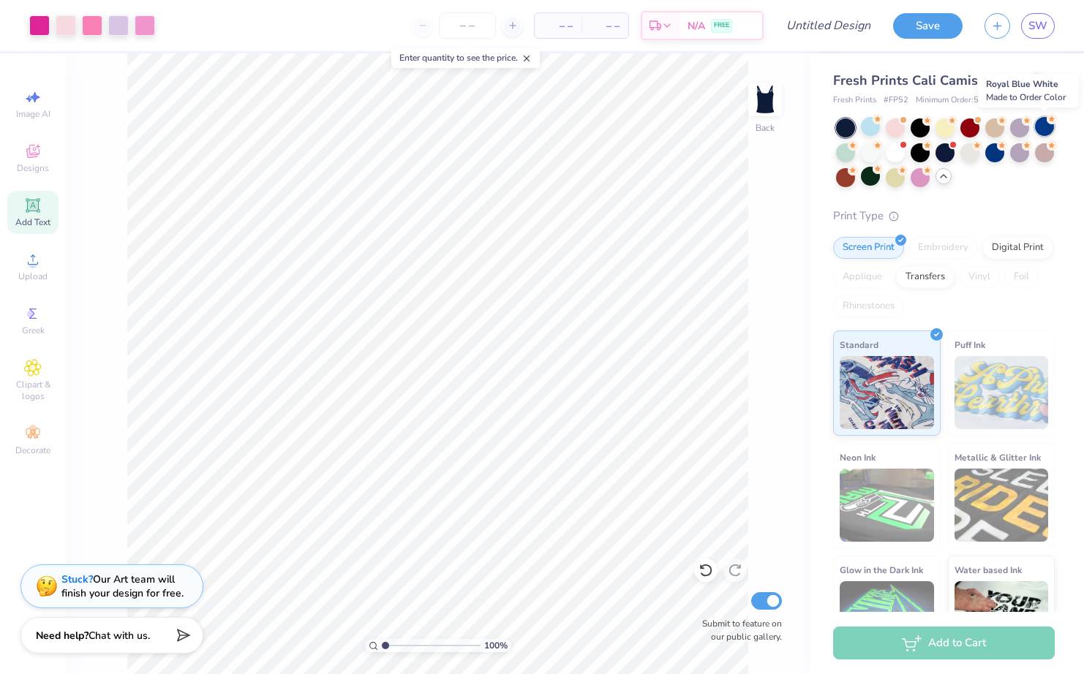
click at [1042, 132] on div at bounding box center [1044, 126] width 19 height 19
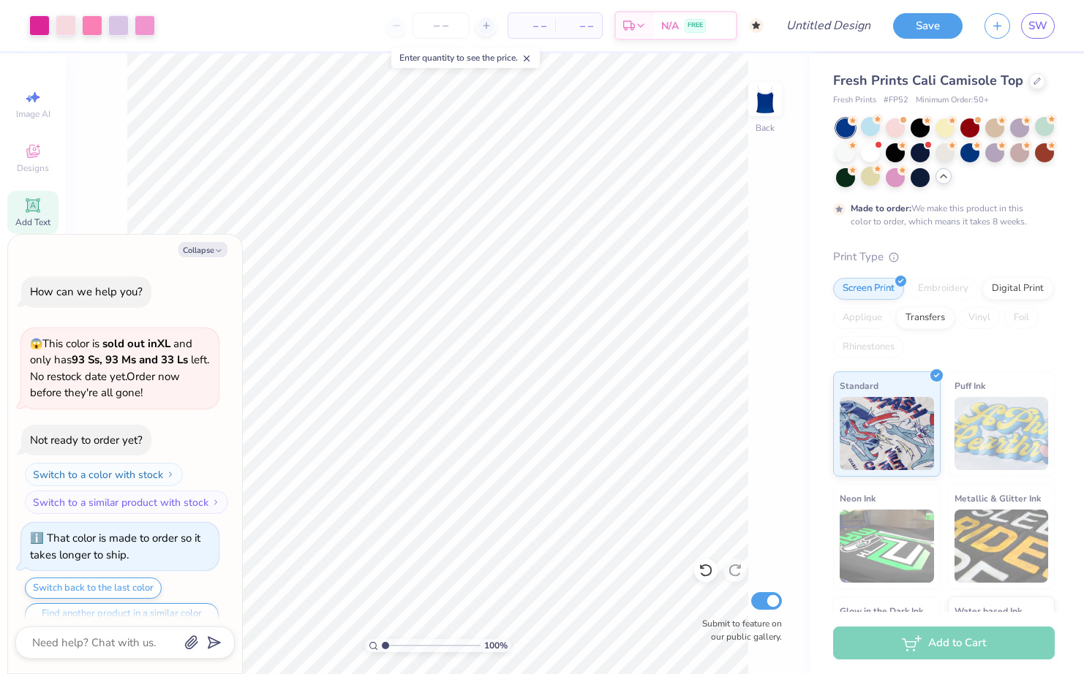
scroll to position [217, 0]
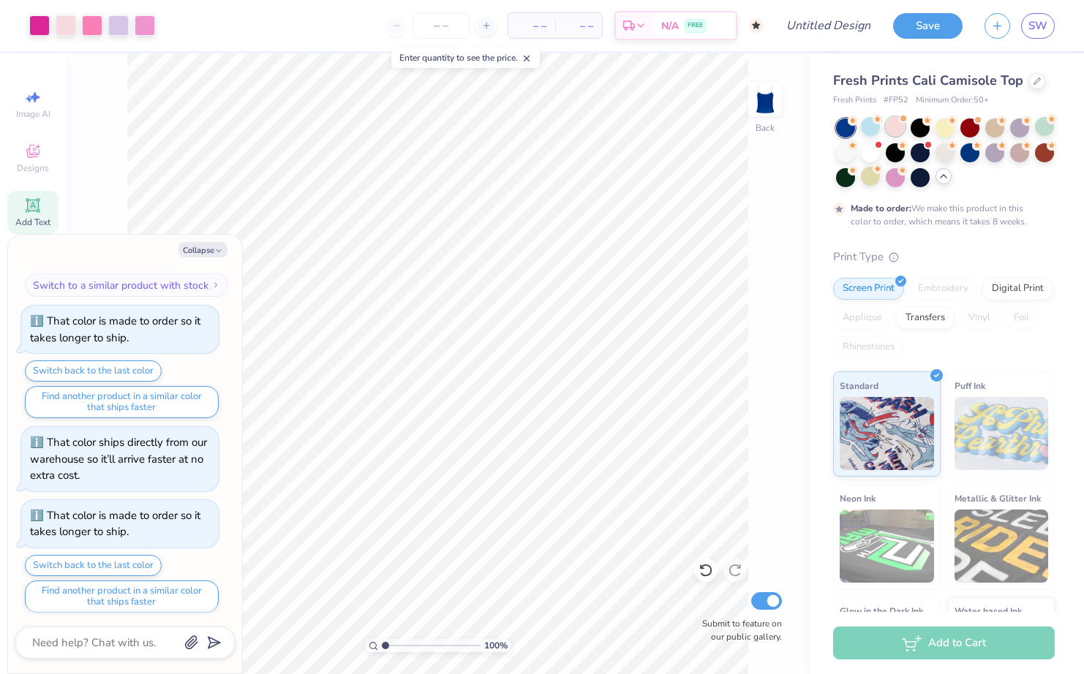
click at [894, 130] on div at bounding box center [895, 126] width 19 height 19
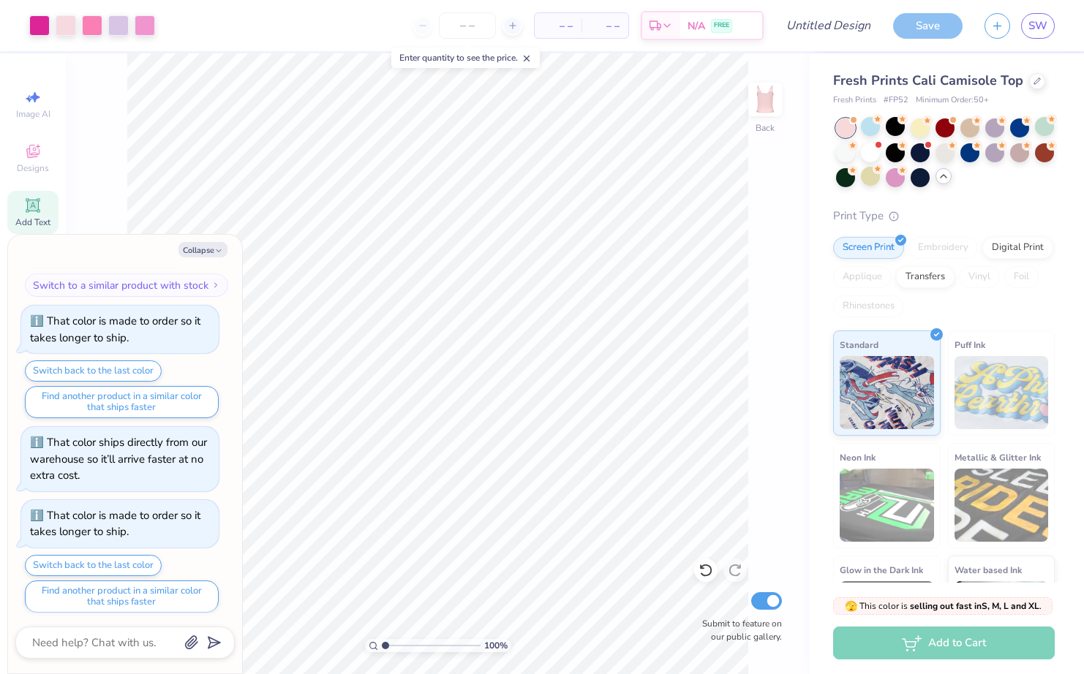
scroll to position [478, 0]
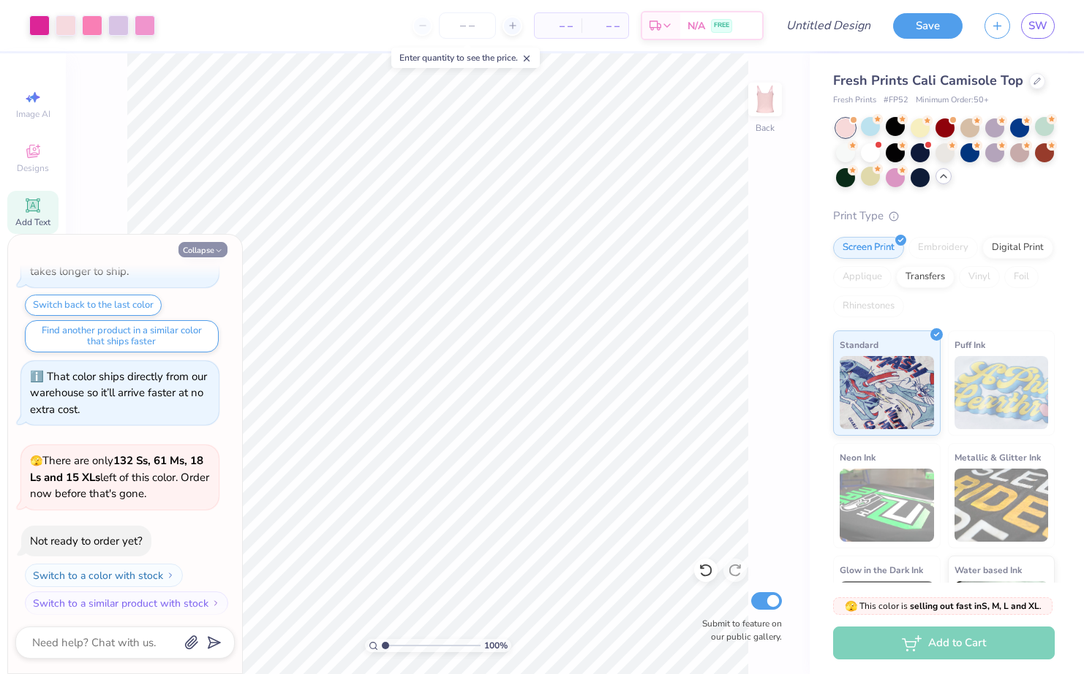
click at [219, 246] on button "Collapse" at bounding box center [202, 249] width 49 height 15
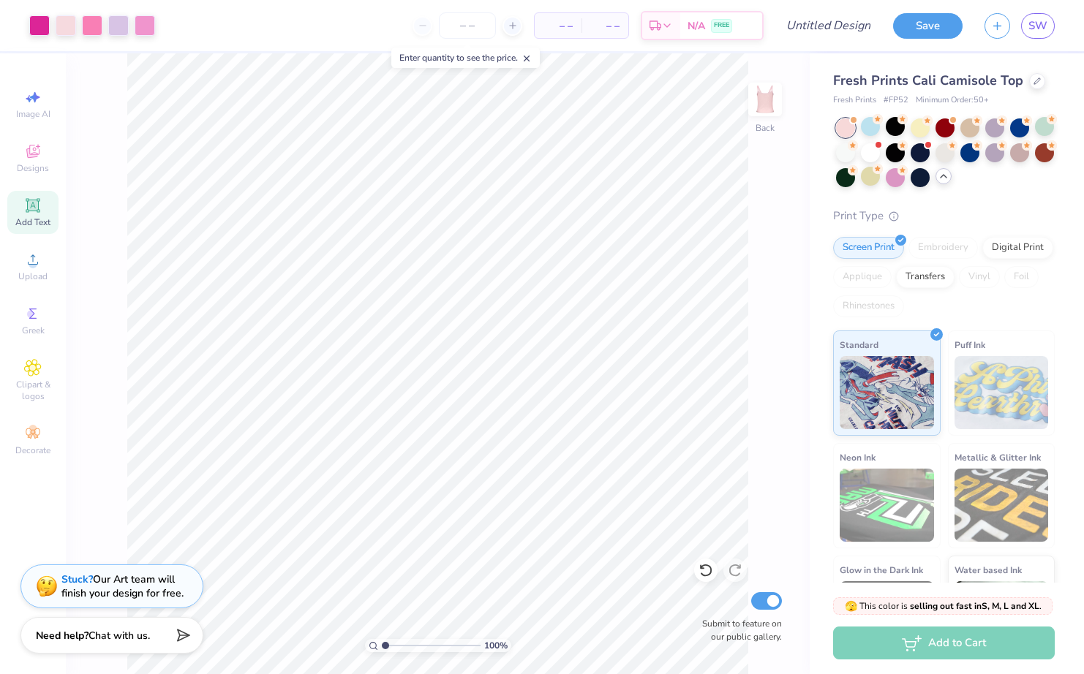
type textarea "x"
